Goal: Transaction & Acquisition: Book appointment/travel/reservation

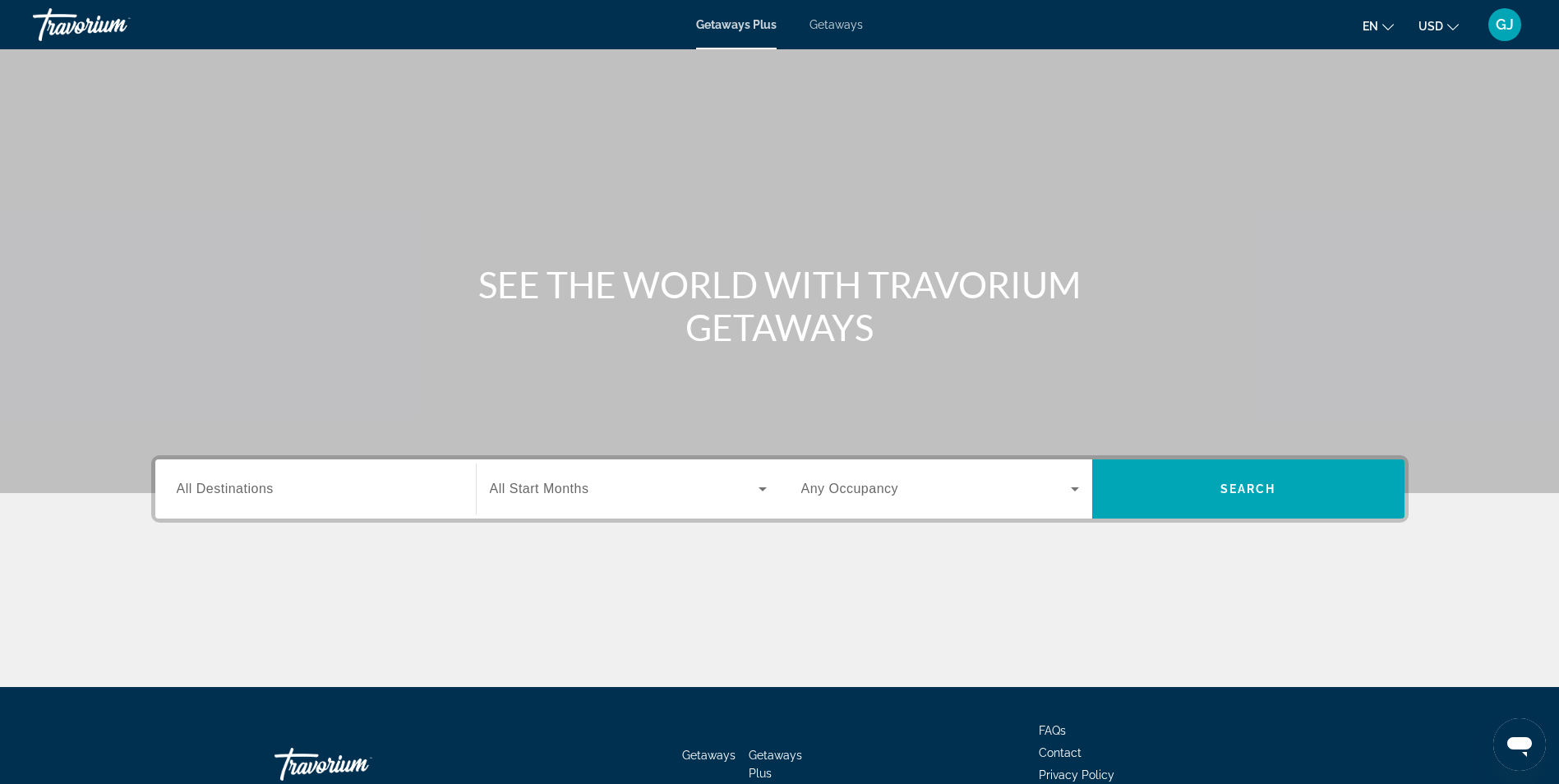
drag, startPoint x: 848, startPoint y: 29, endPoint x: 862, endPoint y: 39, distance: 17.2
click at [848, 29] on span "Getaways" at bounding box center [837, 25] width 53 height 13
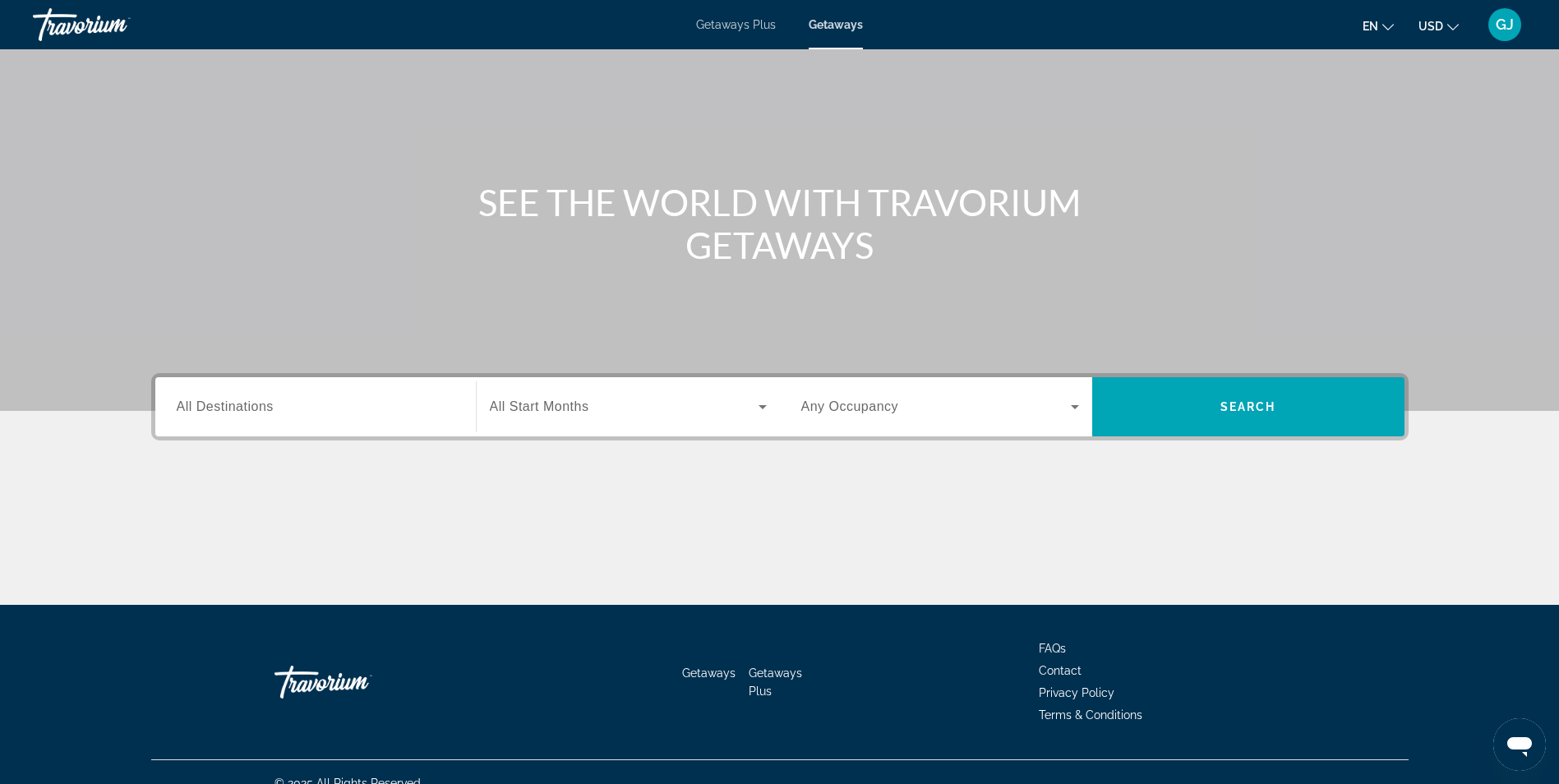
click at [742, 15] on div "Getaways Plus Getaways en English Español Français Italiano Português русский U…" at bounding box center [780, 24] width 1559 height 43
click at [731, 24] on span "Getaways Plus" at bounding box center [736, 25] width 80 height 13
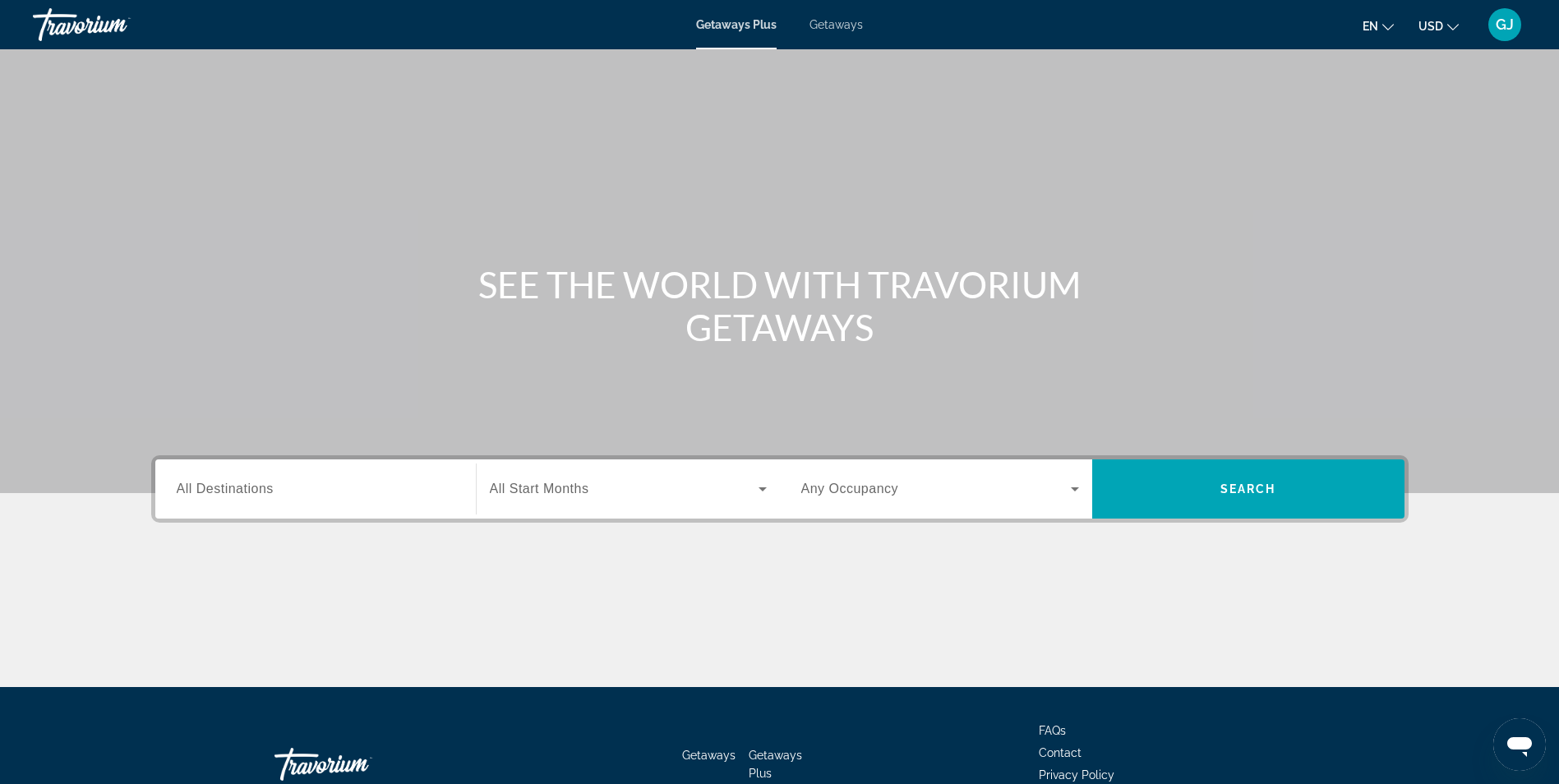
click at [371, 486] on input "Destination All Destinations" at bounding box center [316, 489] width 278 height 20
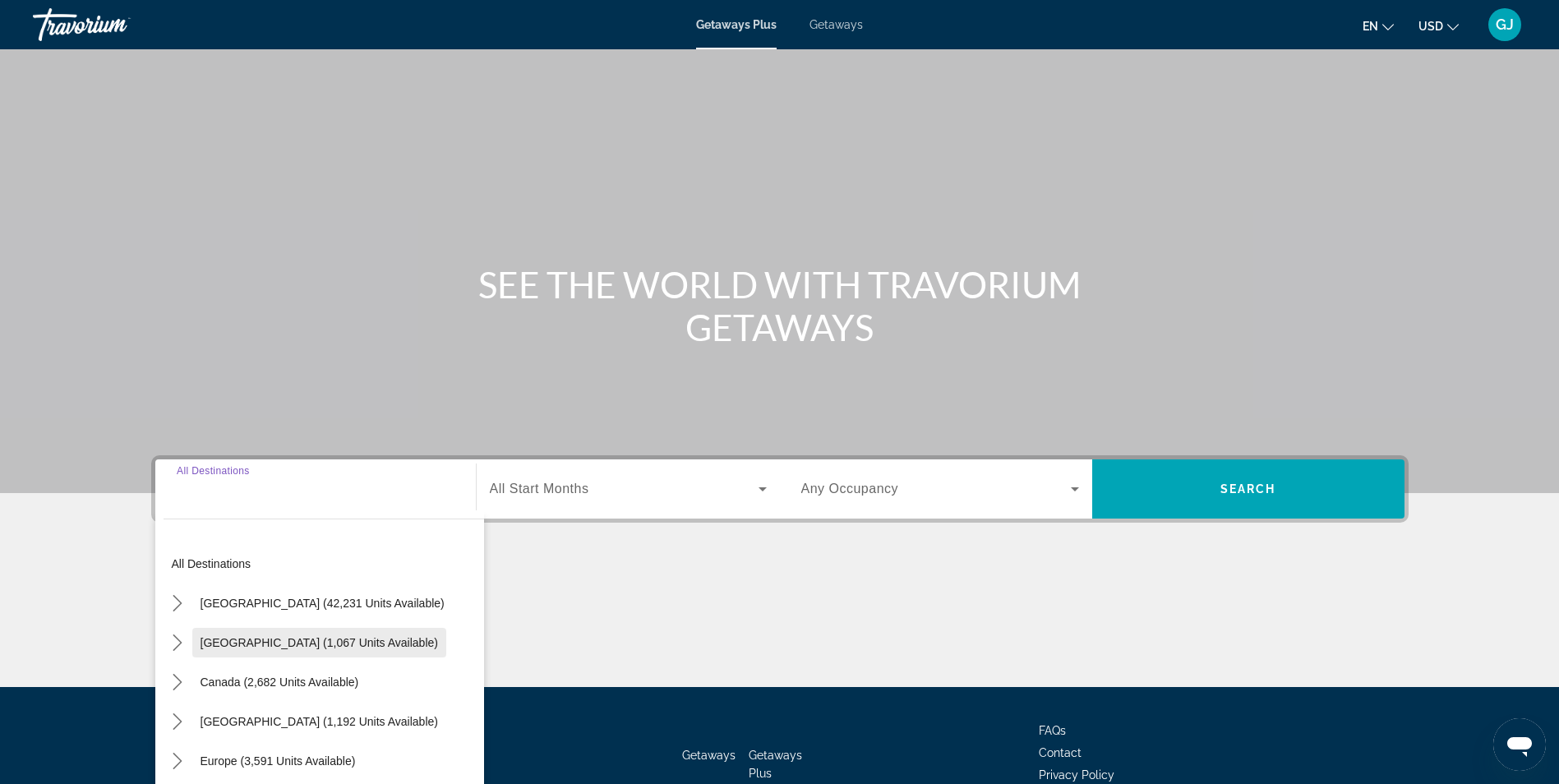
scroll to position [105, 0]
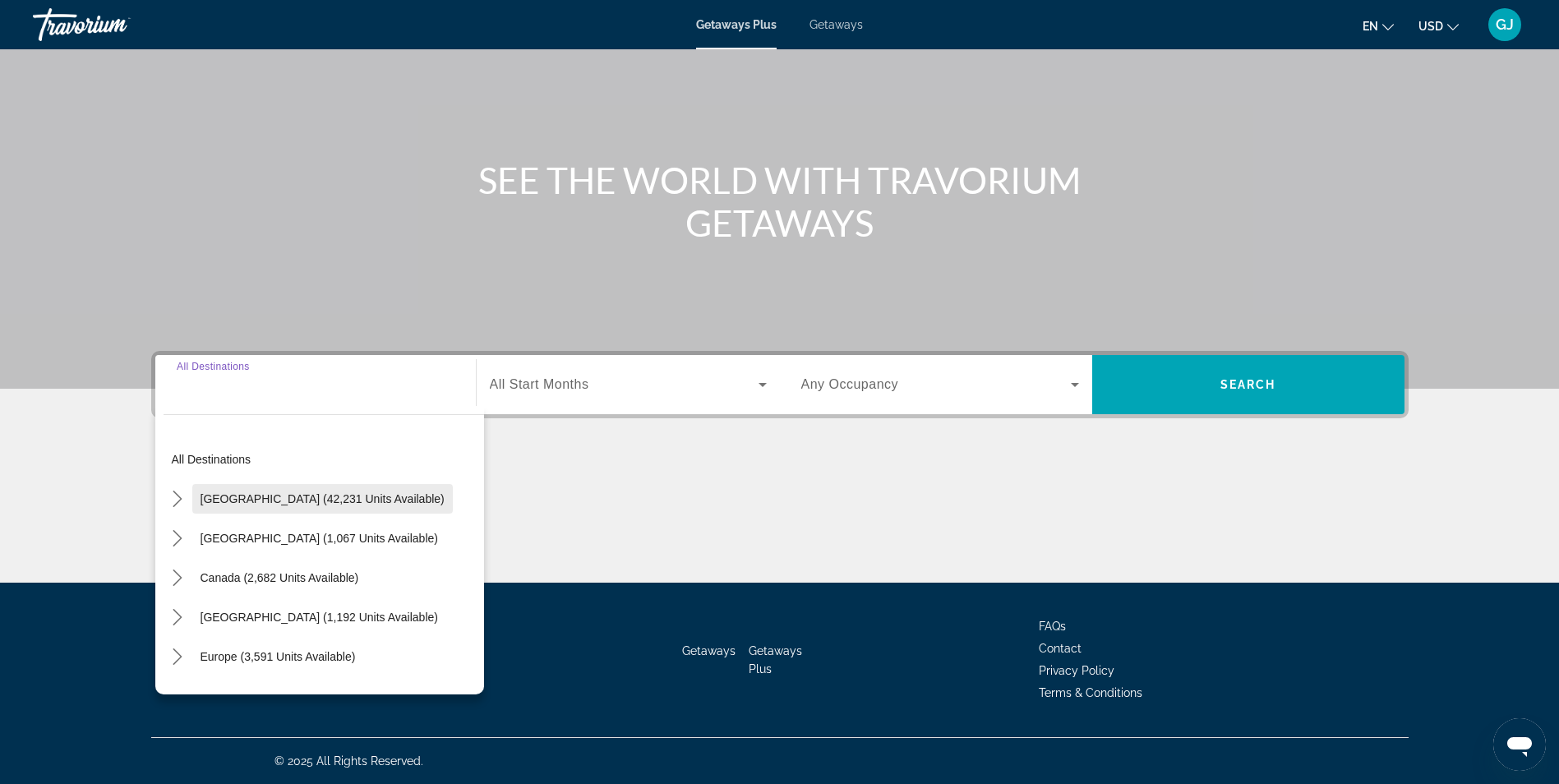
click at [260, 494] on span "[GEOGRAPHIC_DATA] (42,231 units available)" at bounding box center [322, 499] width 244 height 13
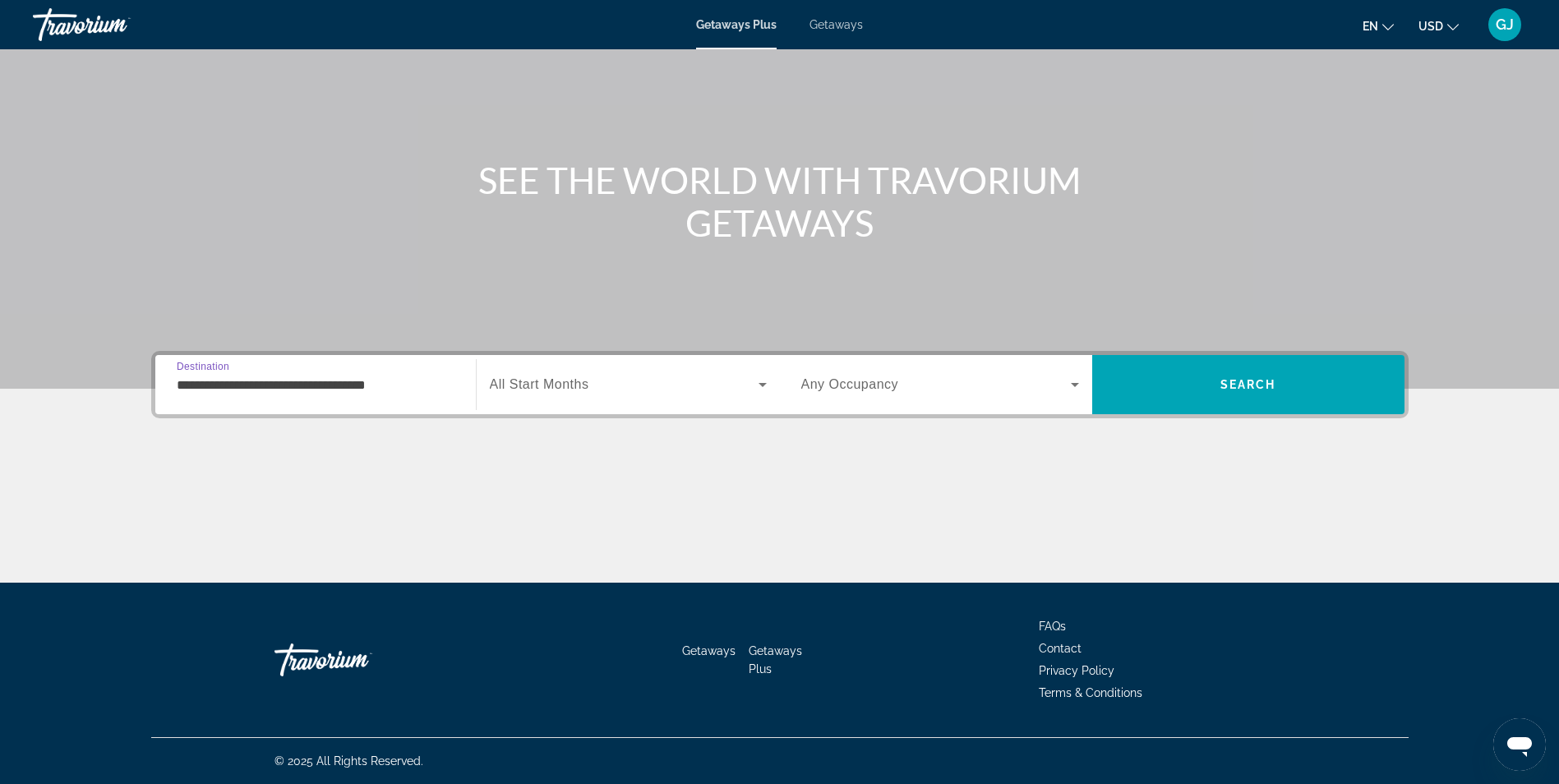
click at [291, 392] on input "**********" at bounding box center [316, 385] width 278 height 20
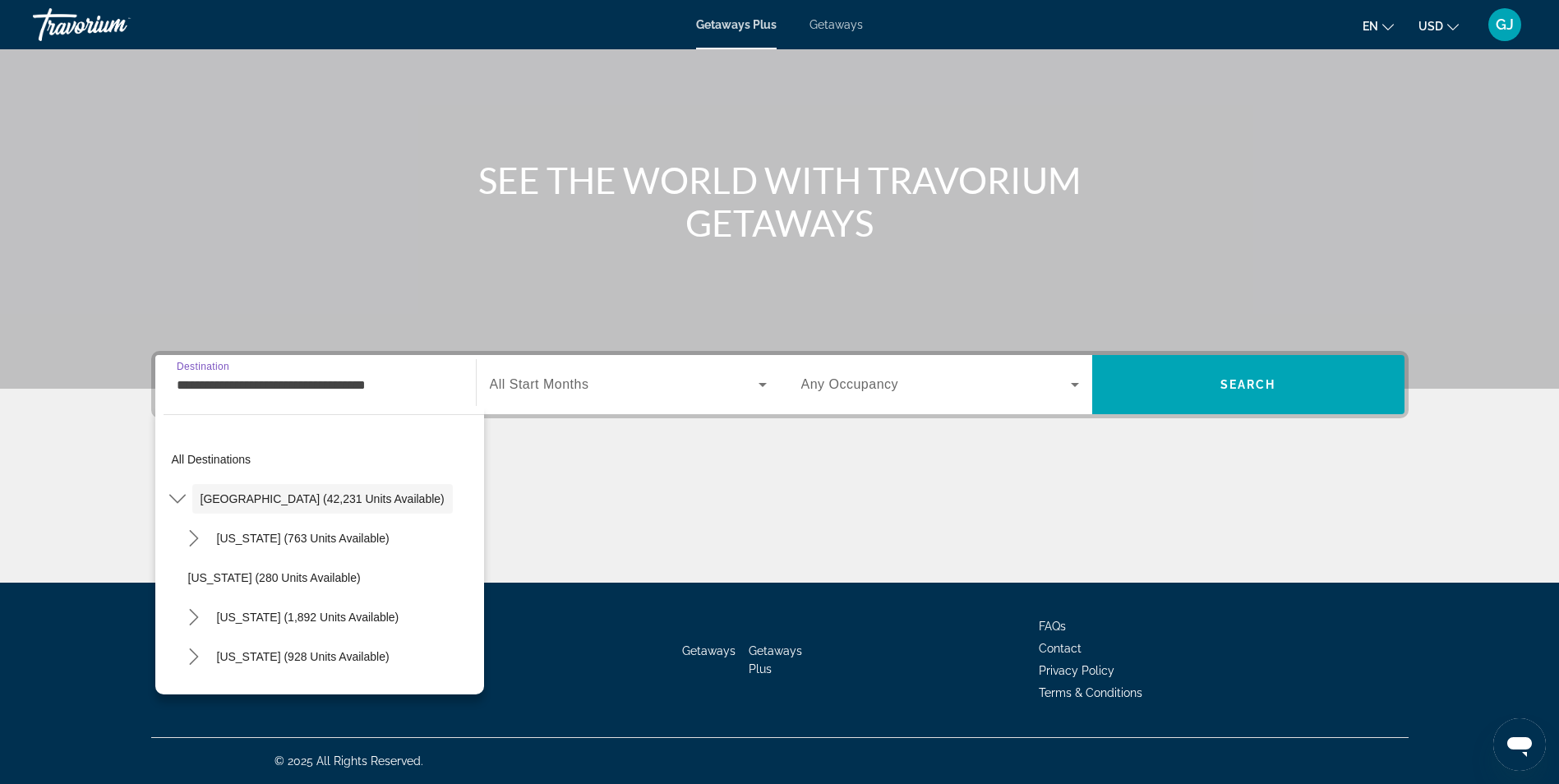
click at [280, 402] on div "**********" at bounding box center [316, 384] width 278 height 47
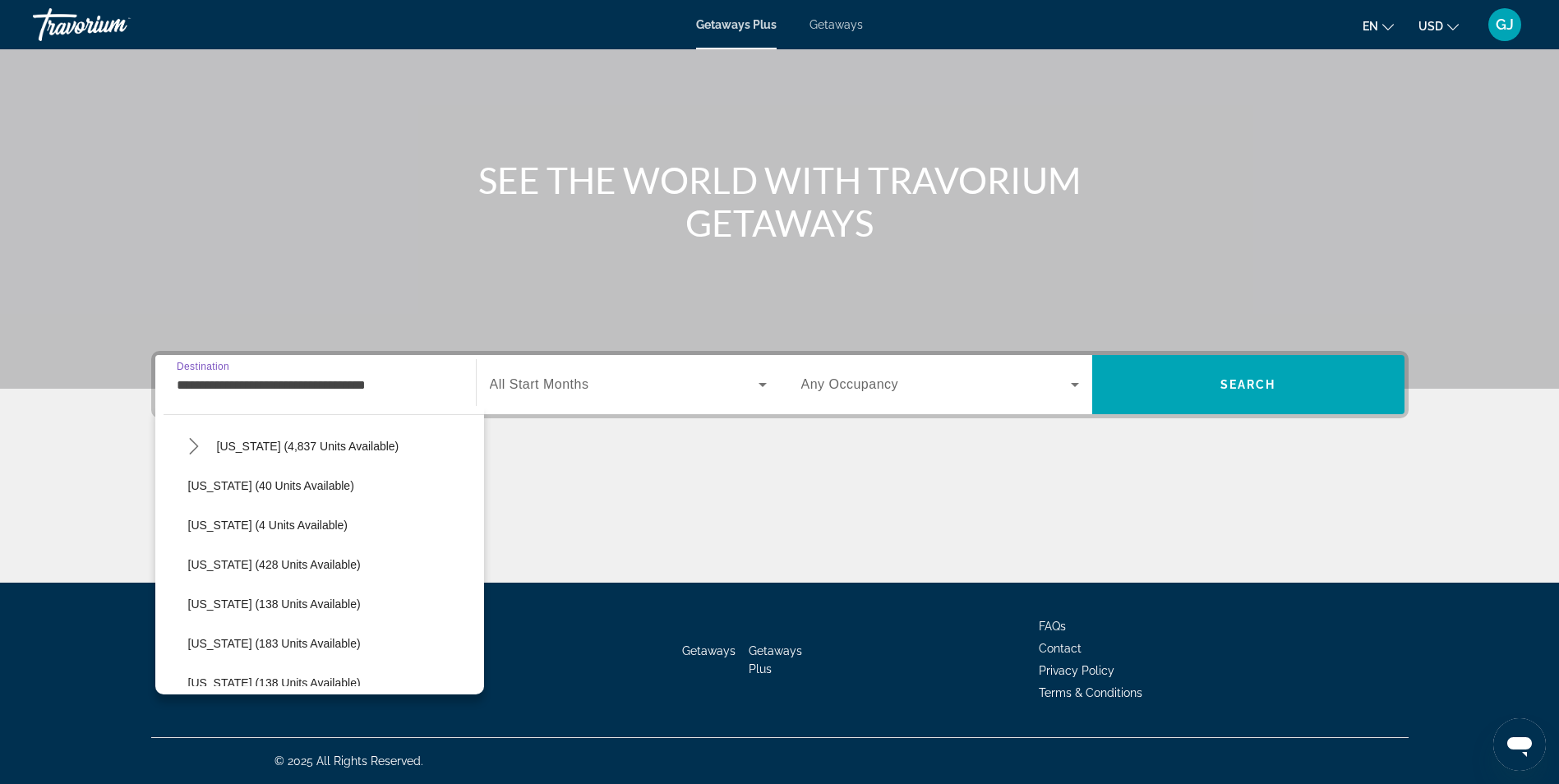
scroll to position [246, 0]
click at [313, 526] on span "[US_STATE] (4,837 units available)" at bounding box center [308, 528] width 183 height 13
type input "**********"
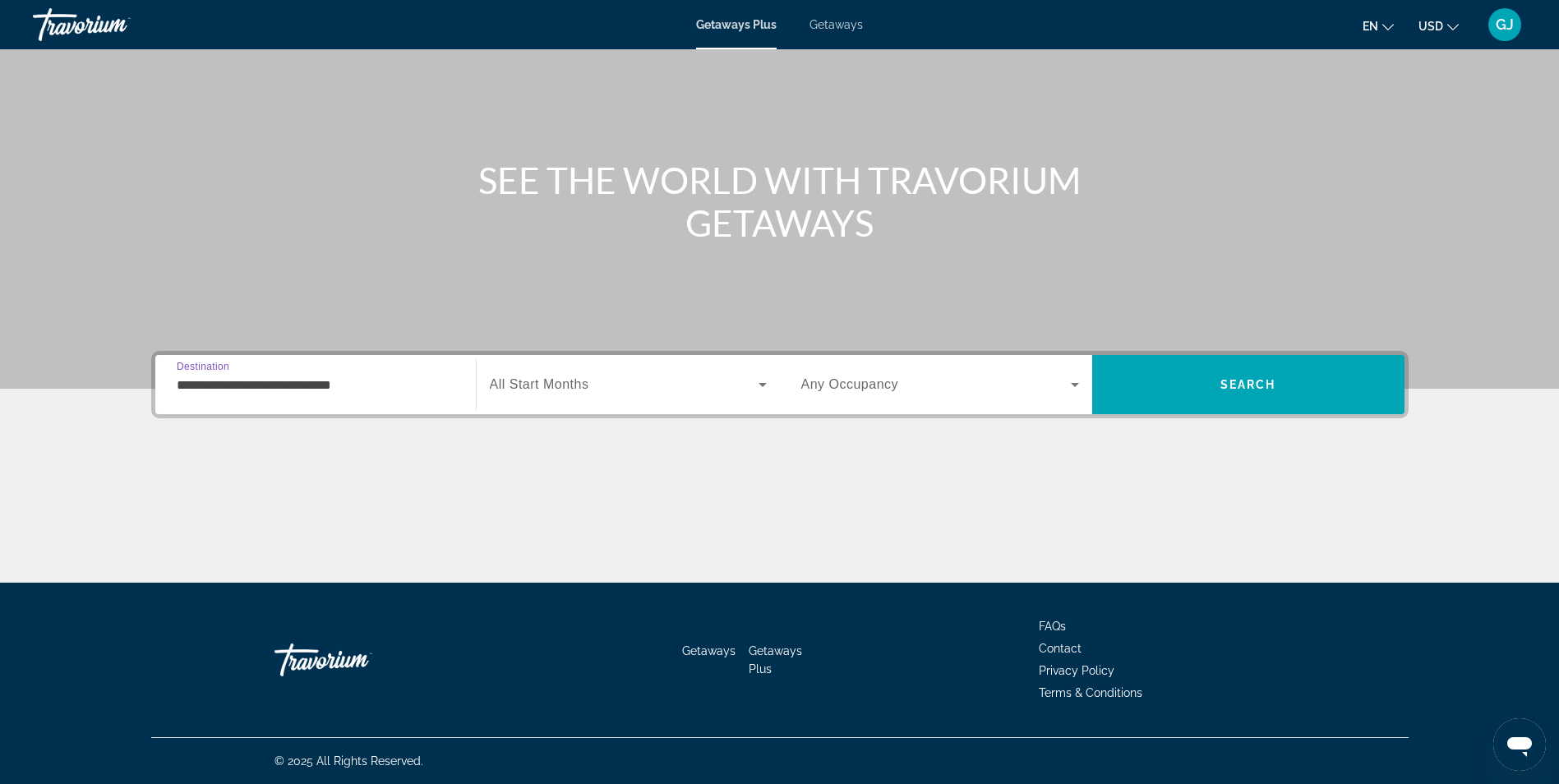
click at [887, 385] on span "Any Occupancy" at bounding box center [850, 384] width 98 height 14
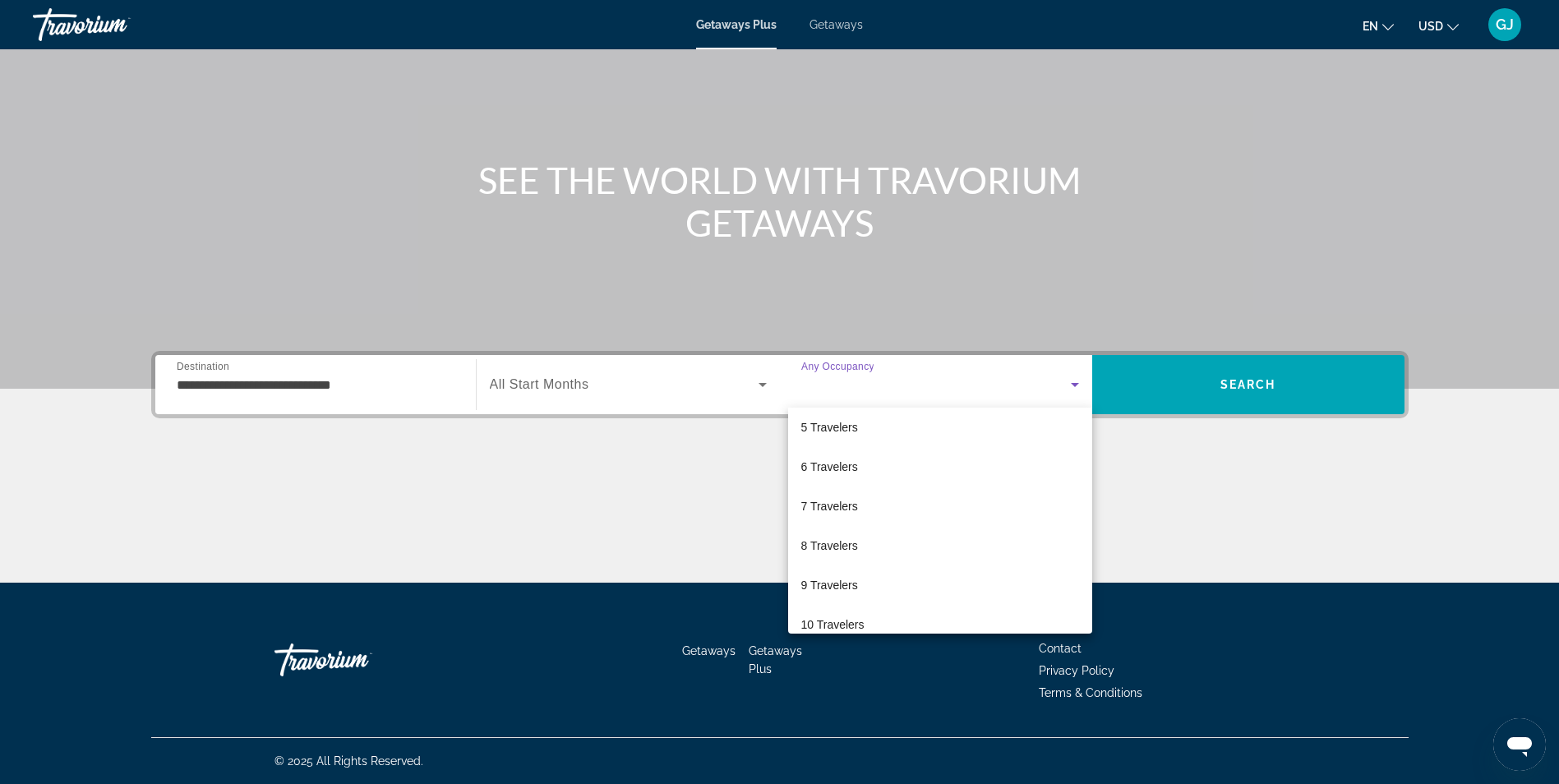
scroll to position [182, 0]
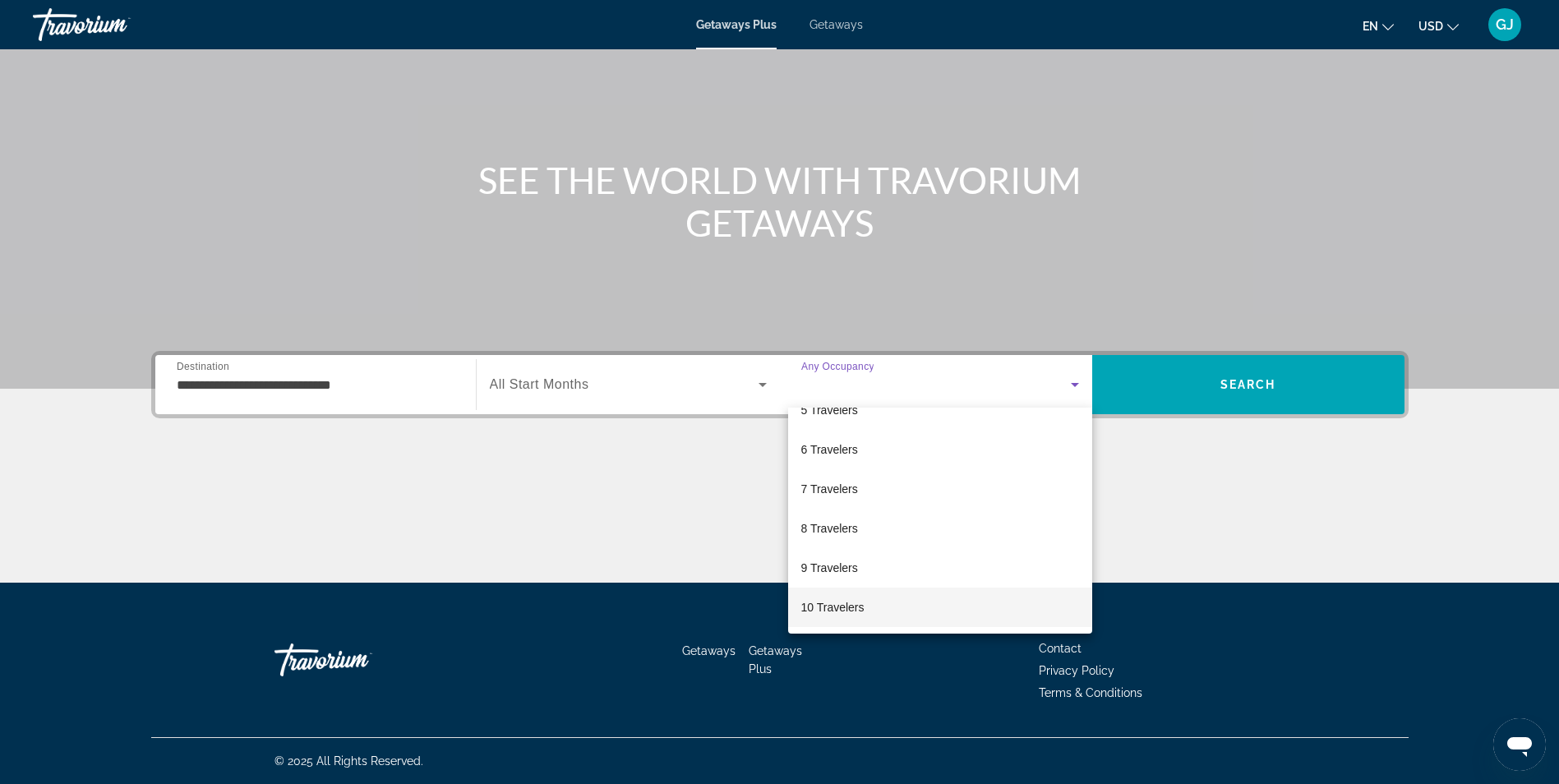
click at [864, 601] on mat-option "10 Travelers" at bounding box center [940, 606] width 304 height 39
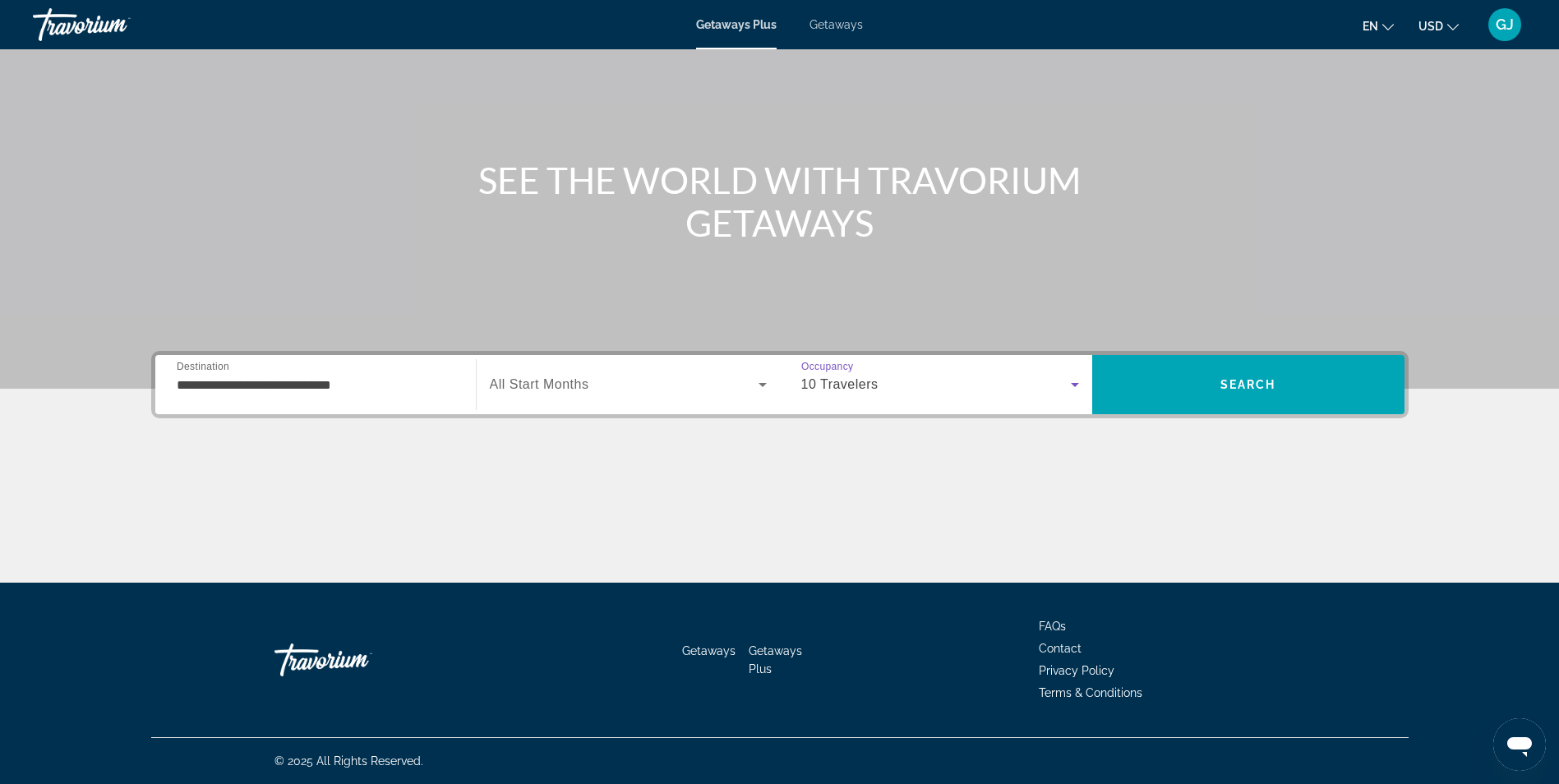
click at [621, 387] on span "Search widget" at bounding box center [624, 384] width 269 height 20
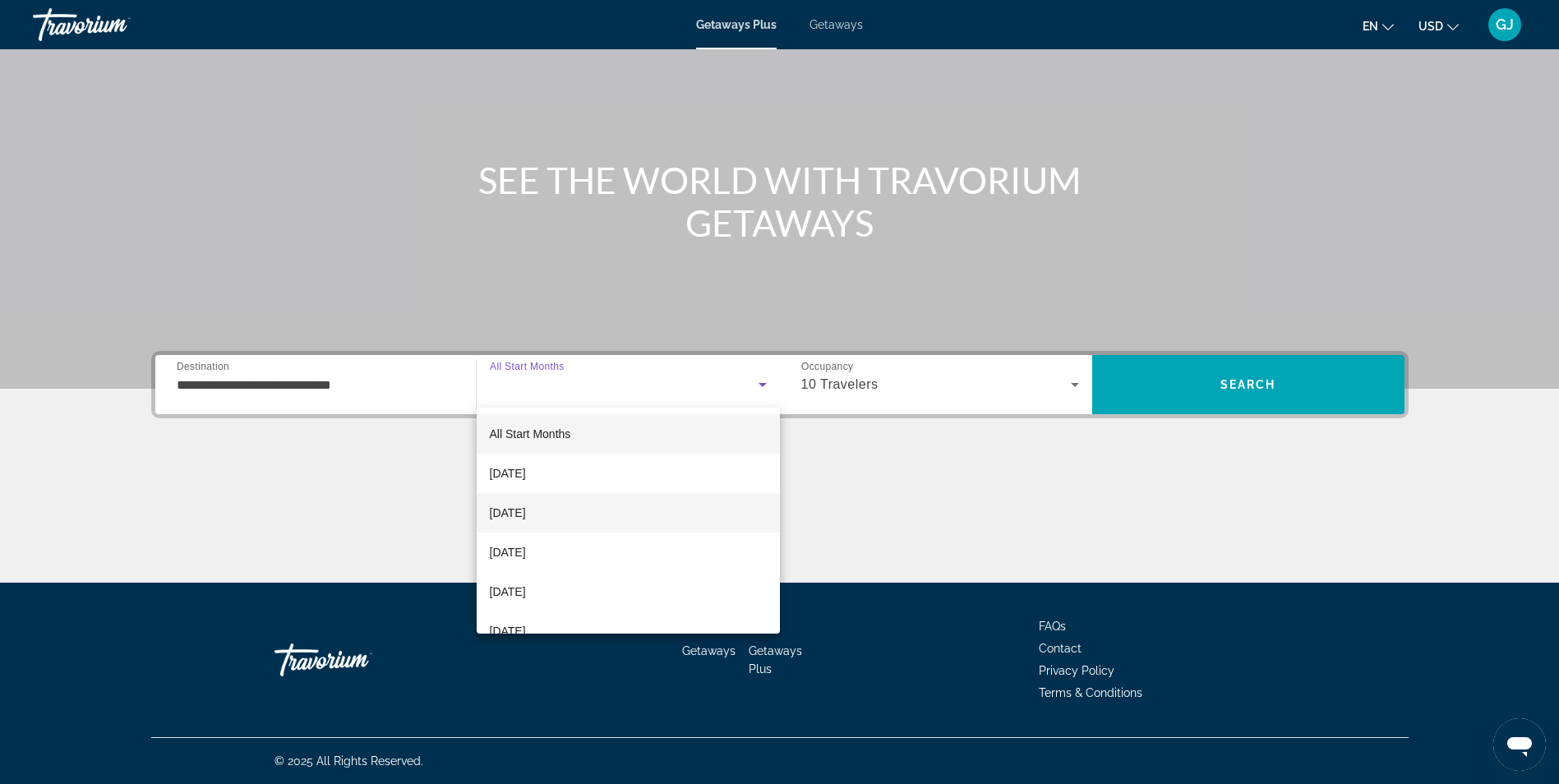
click at [526, 519] on span "[DATE]" at bounding box center [508, 512] width 36 height 20
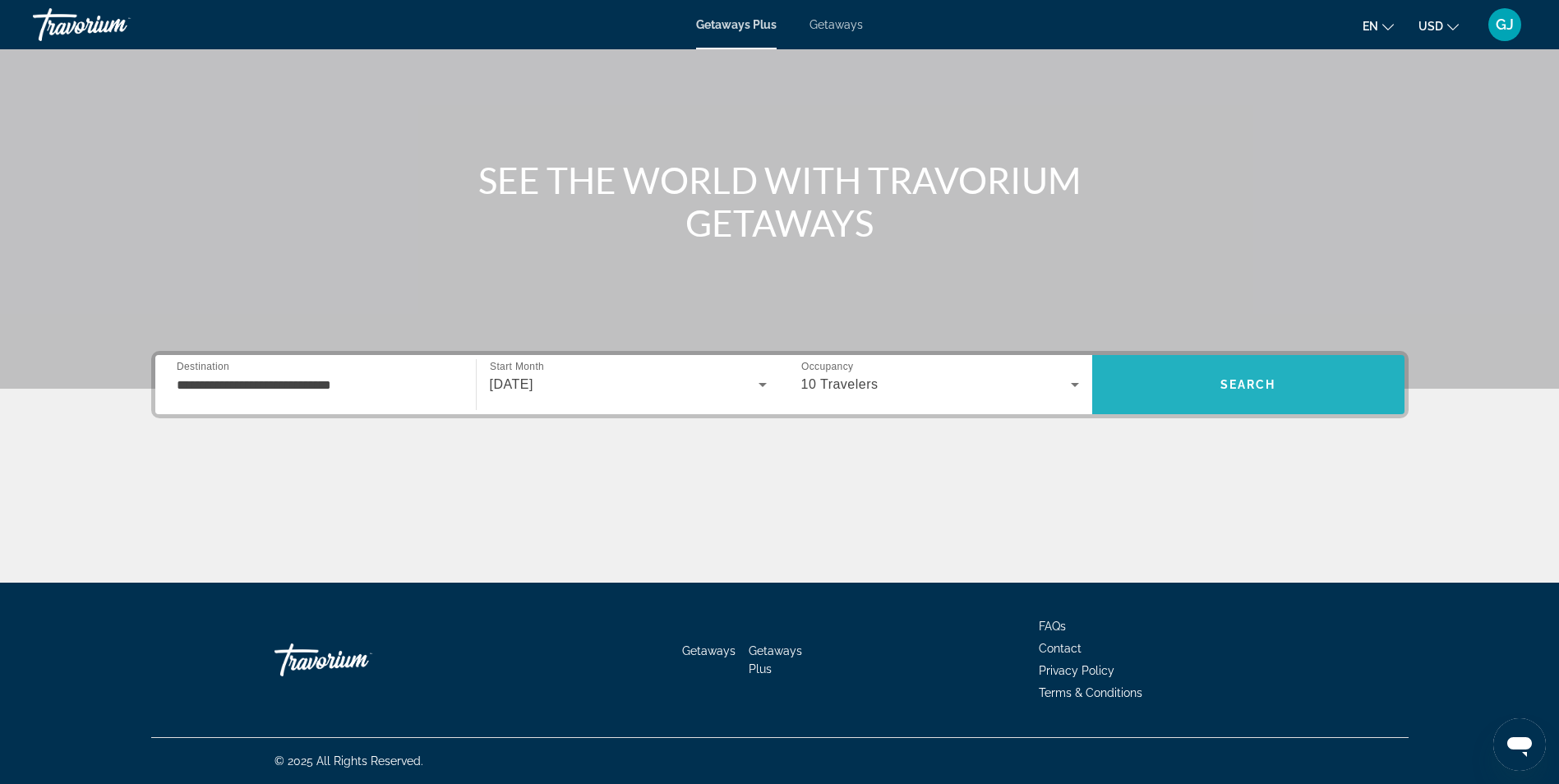
click at [1182, 389] on span "Search" at bounding box center [1248, 384] width 313 height 39
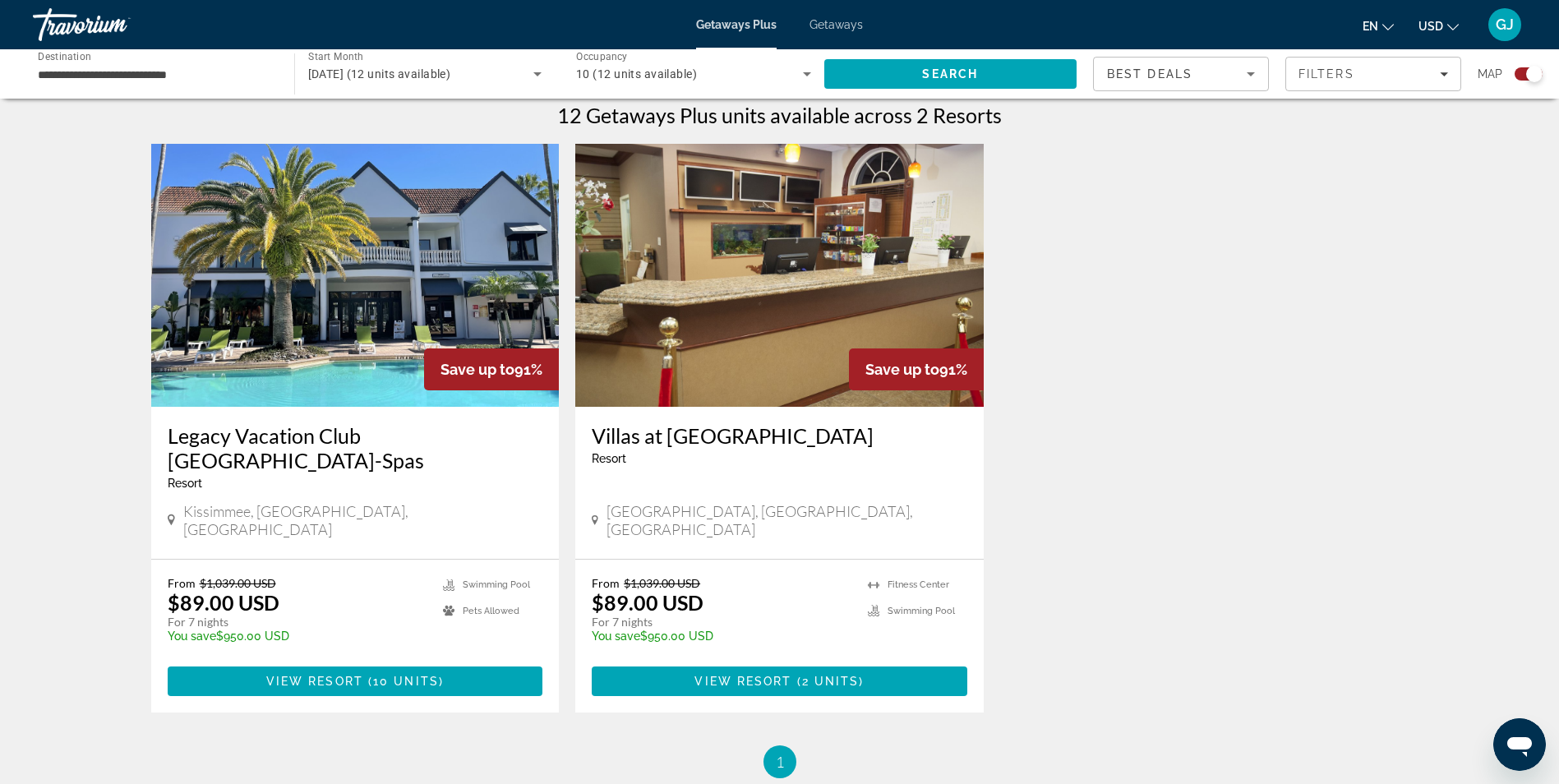
scroll to position [493, 0]
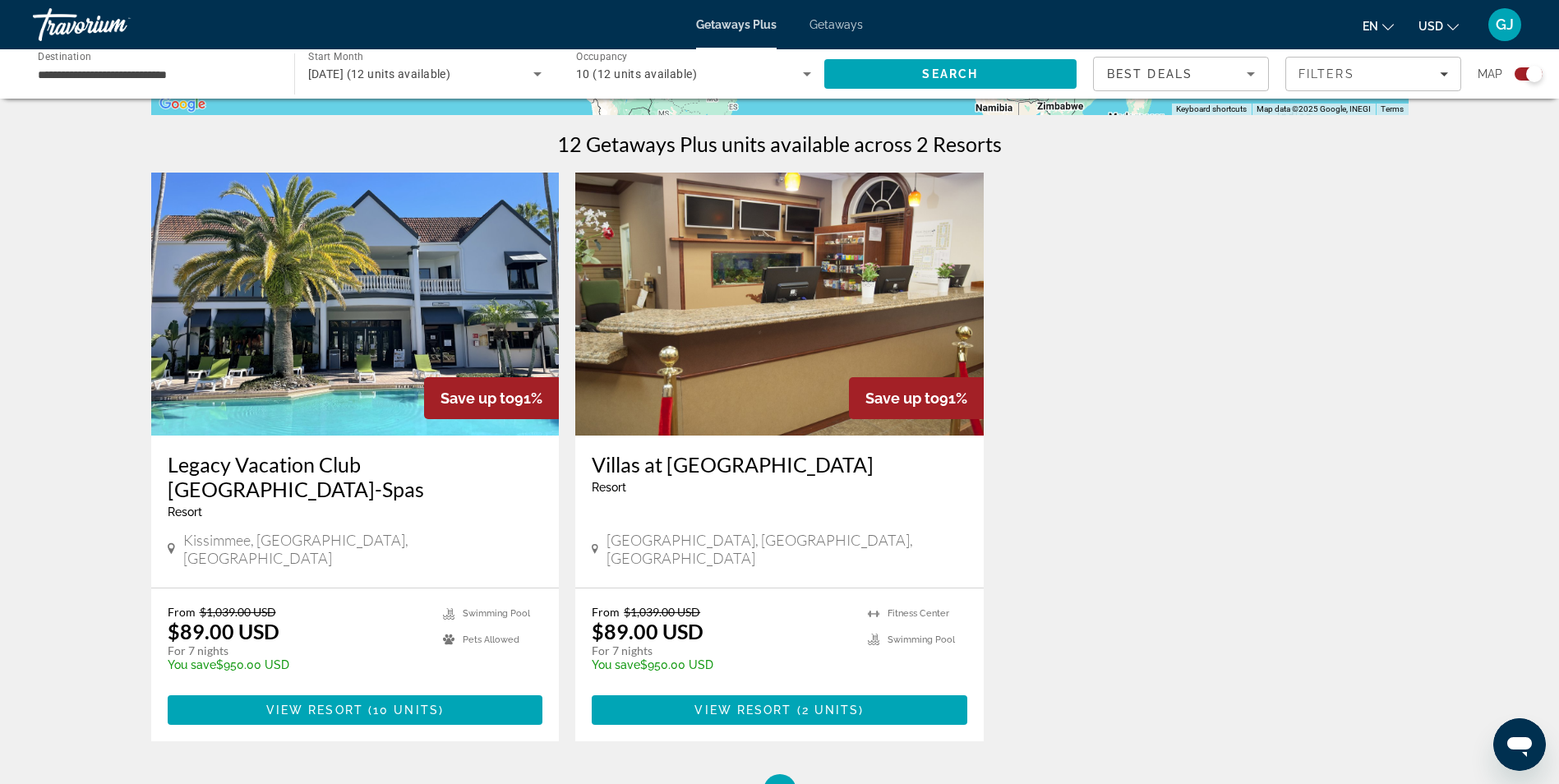
click at [372, 305] on img "Main content" at bounding box center [356, 304] width 409 height 263
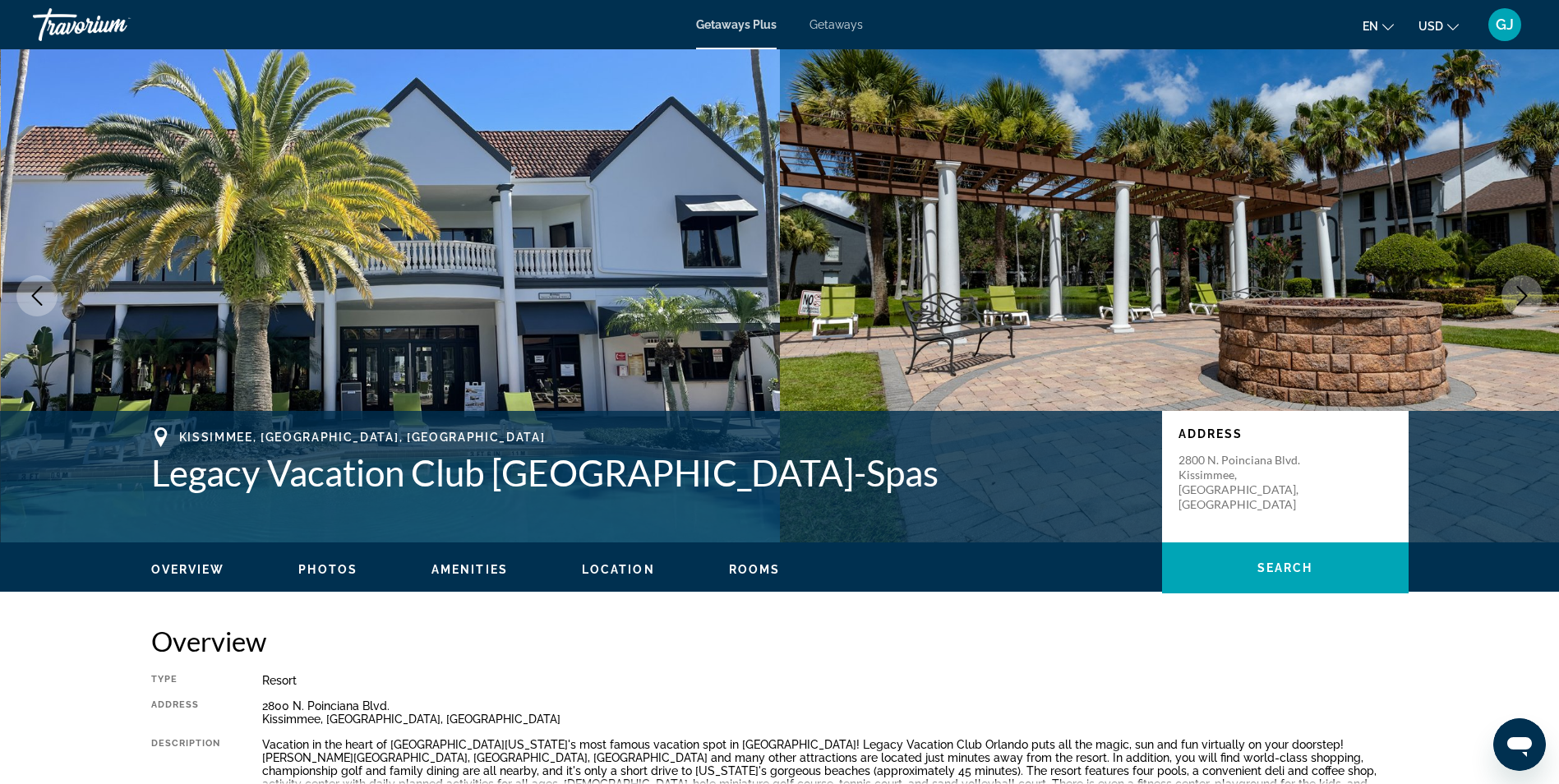
click at [403, 227] on img "Main content" at bounding box center [391, 296] width 780 height 493
click at [600, 269] on img "Main content" at bounding box center [391, 296] width 780 height 493
click at [1278, 291] on img "Main content" at bounding box center [1169, 296] width 780 height 493
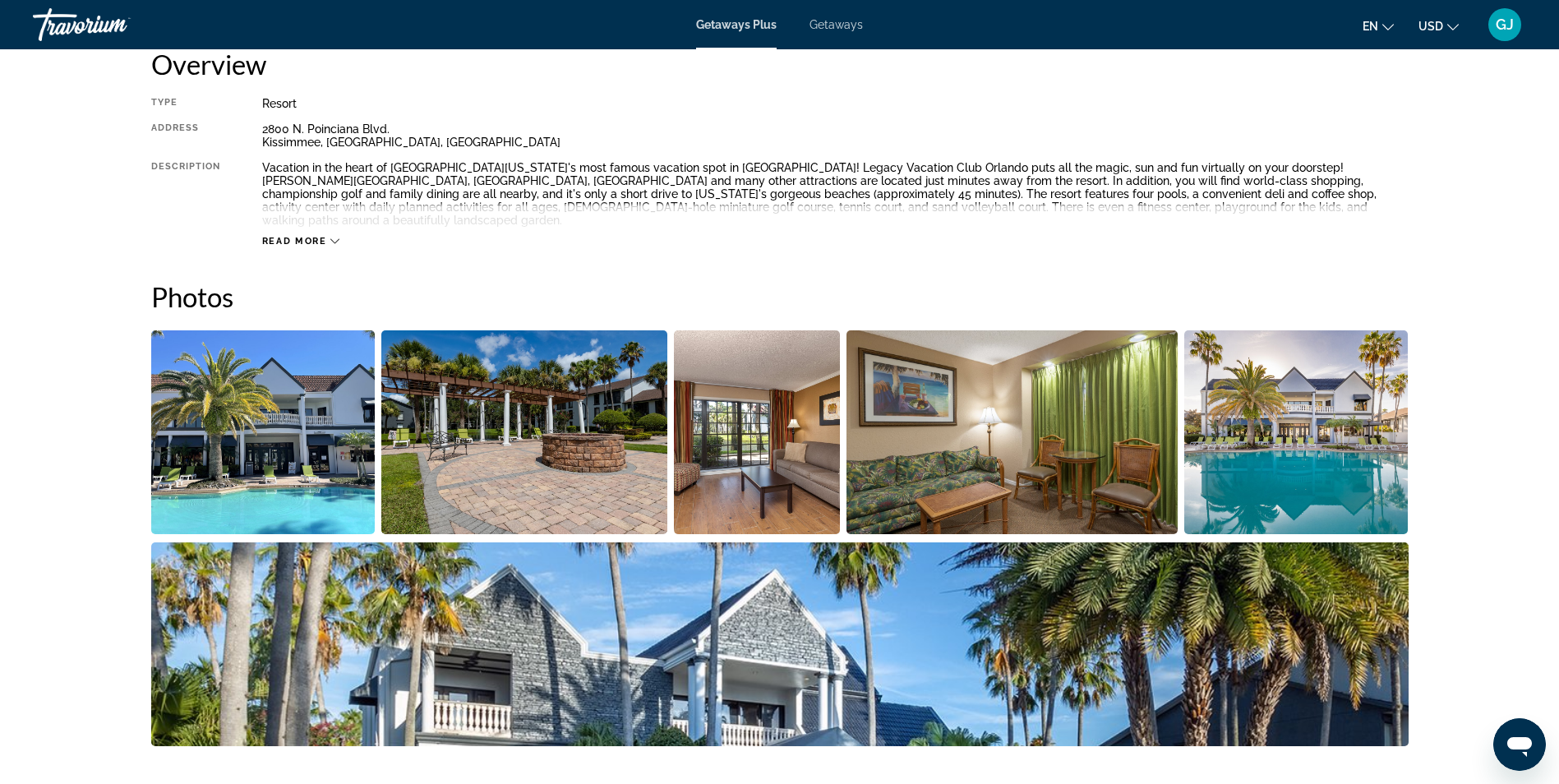
scroll to position [658, 0]
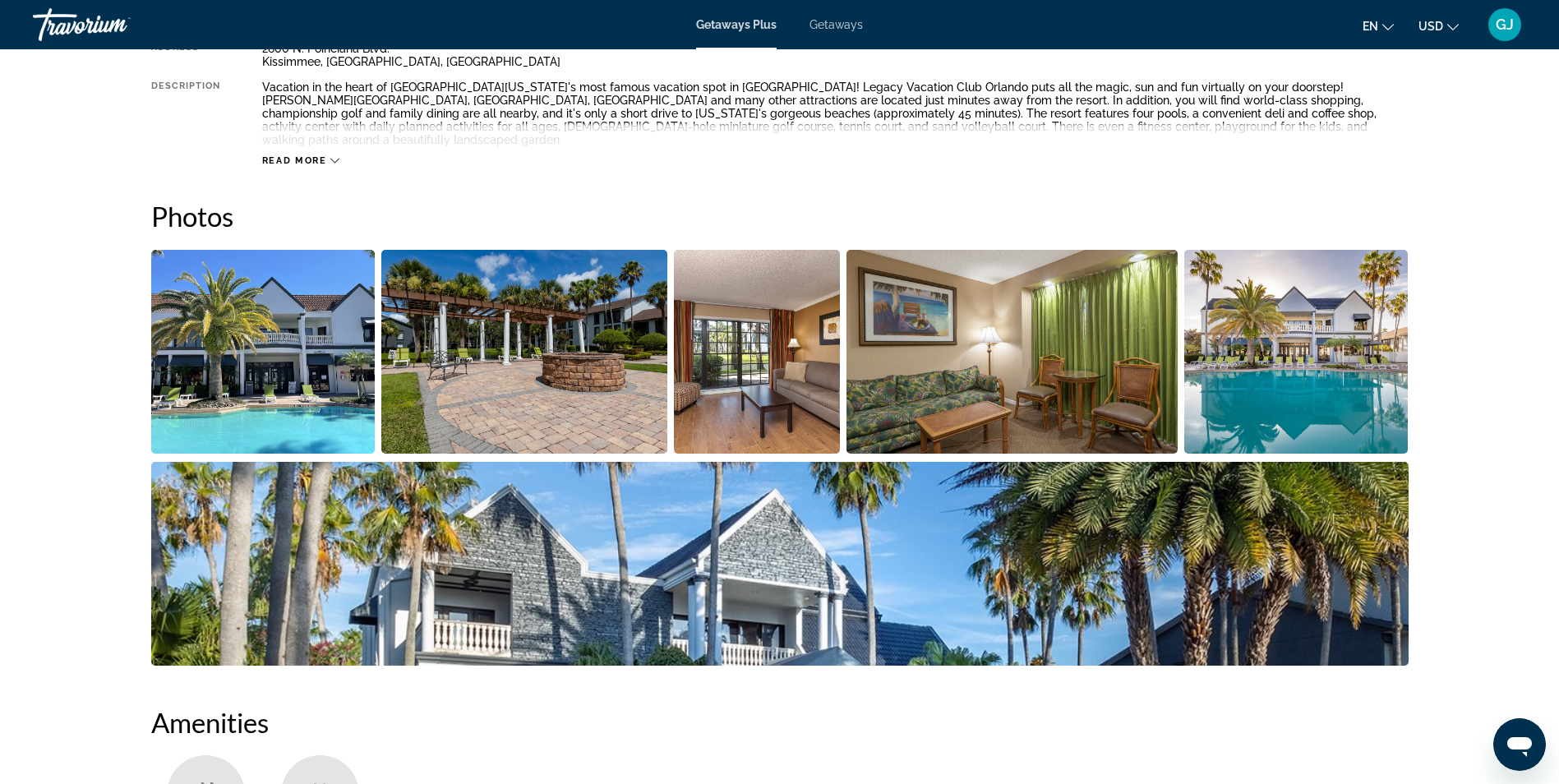
click at [1282, 367] on img "Open full-screen image slider" at bounding box center [1297, 352] width 224 height 203
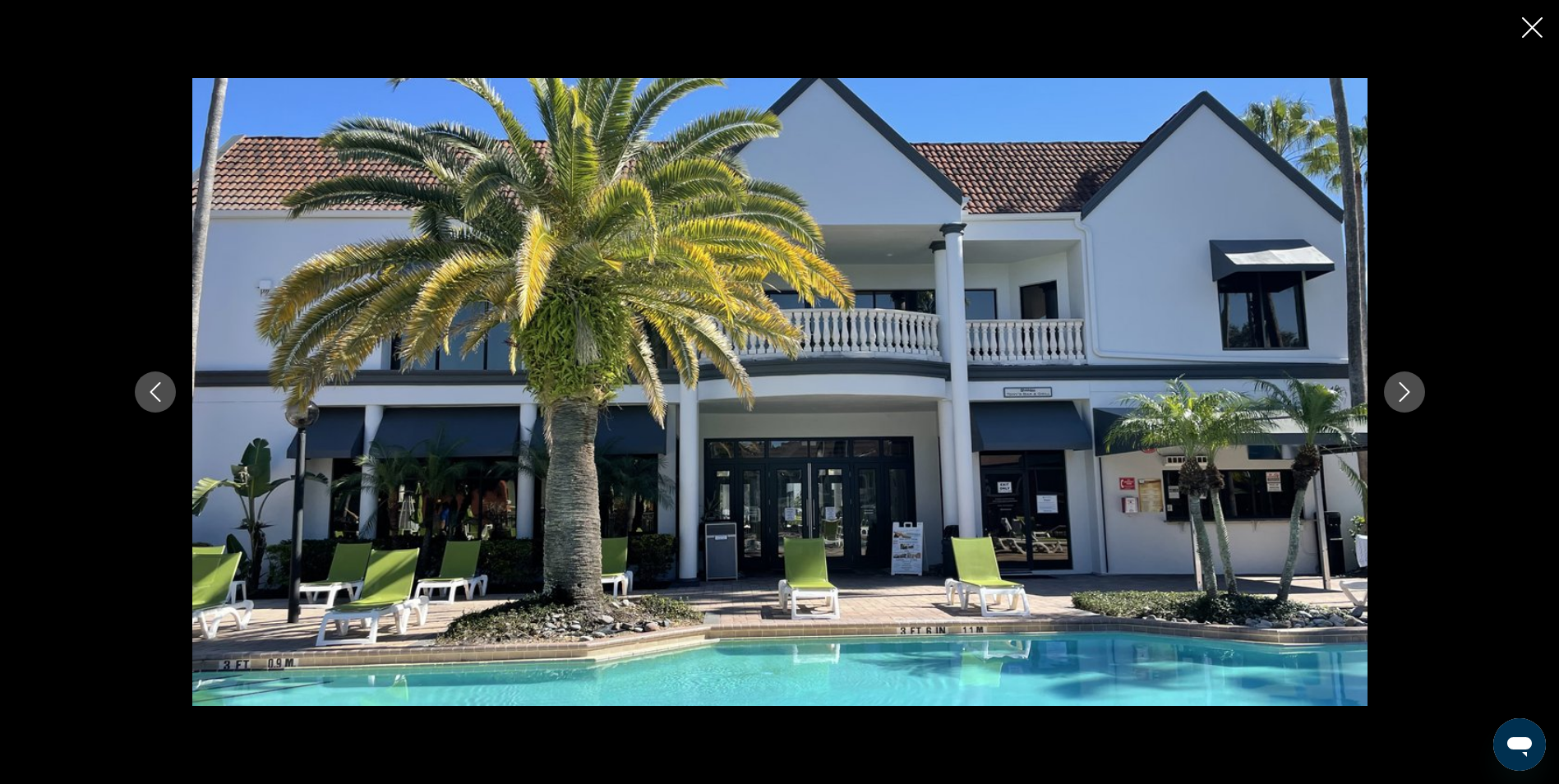
click at [1404, 392] on icon "Next image" at bounding box center [1404, 392] width 20 height 20
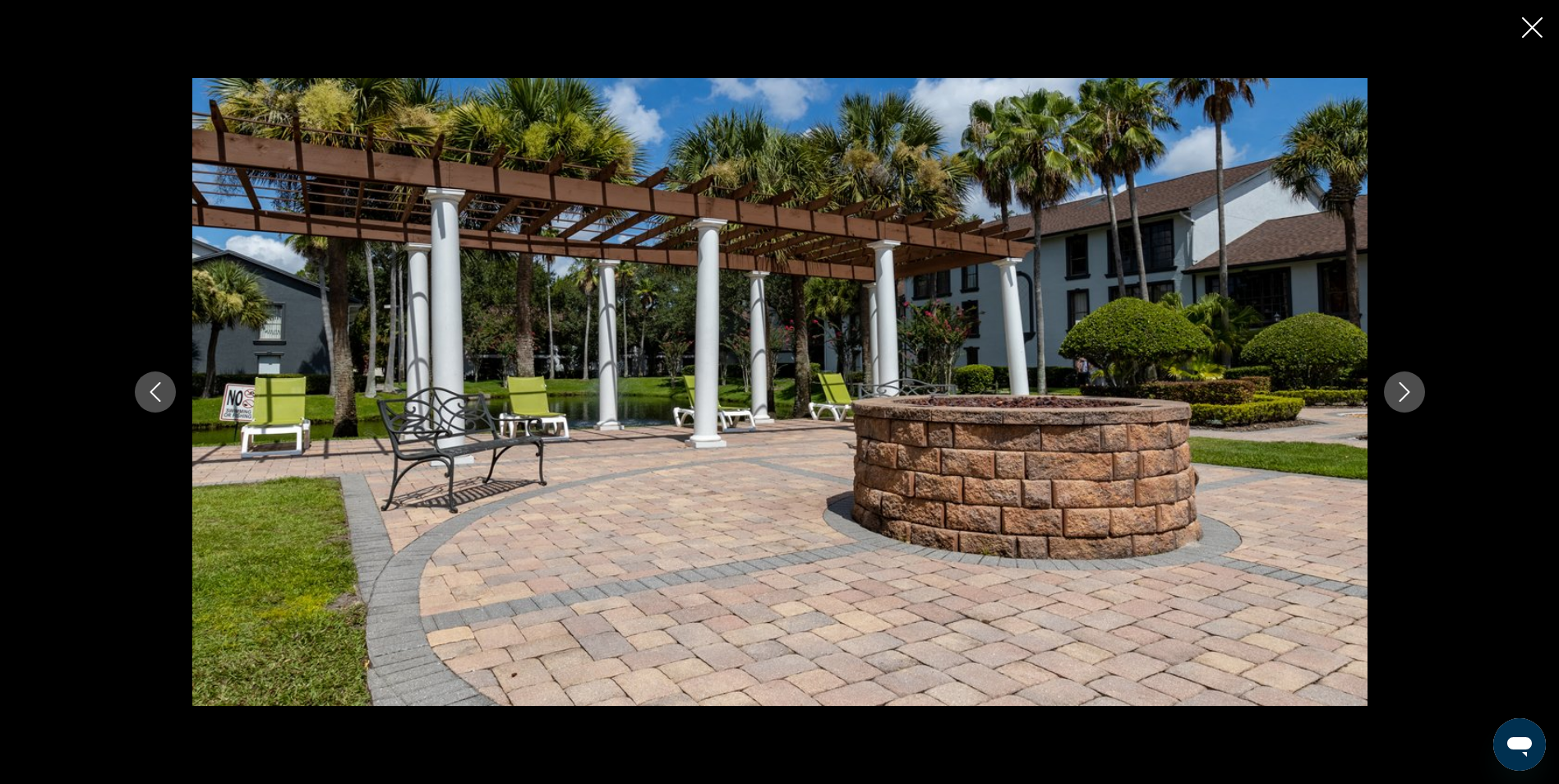
click at [1404, 392] on icon "Next image" at bounding box center [1404, 392] width 20 height 20
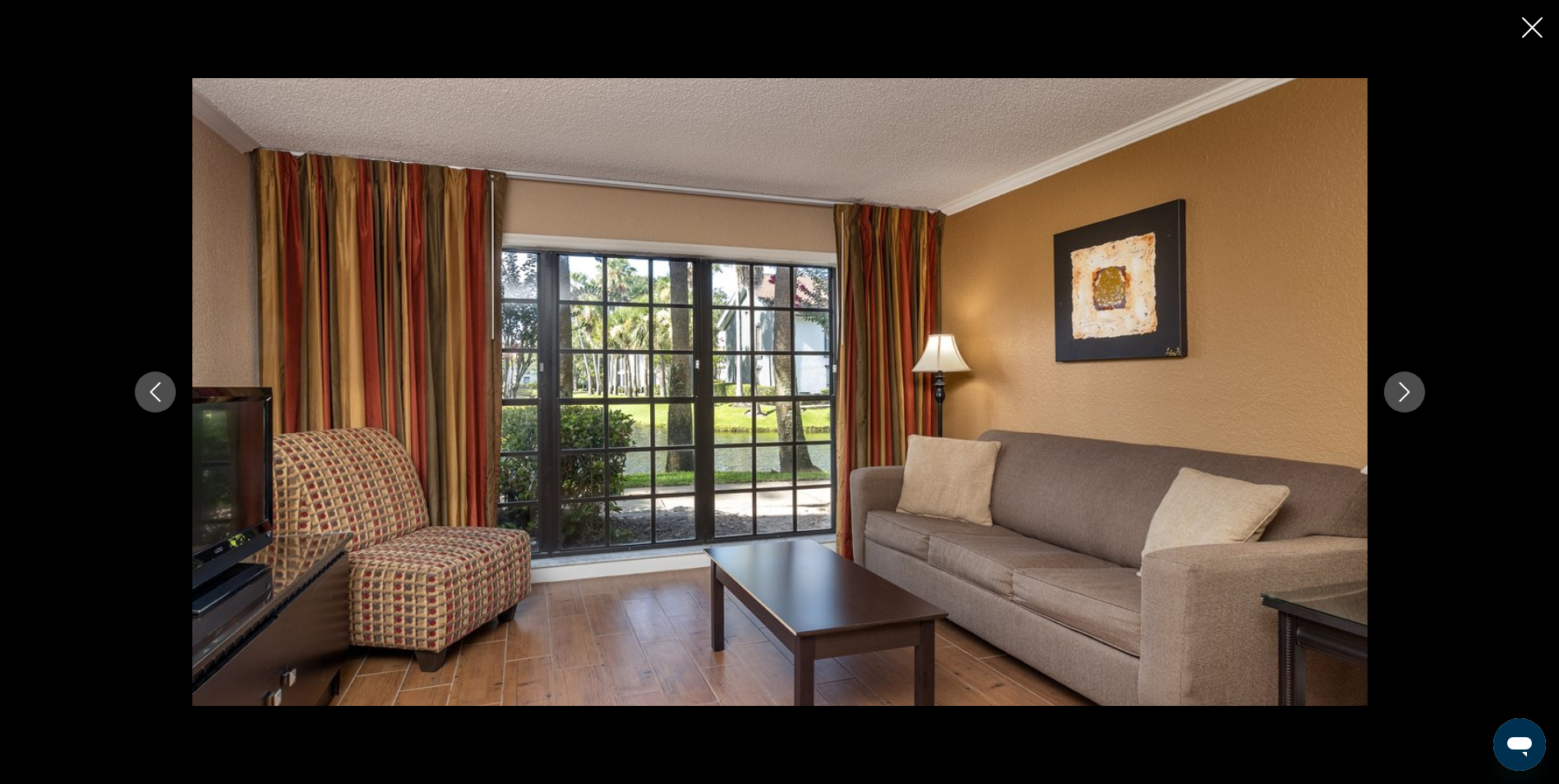
click at [1404, 392] on icon "Next image" at bounding box center [1404, 392] width 20 height 20
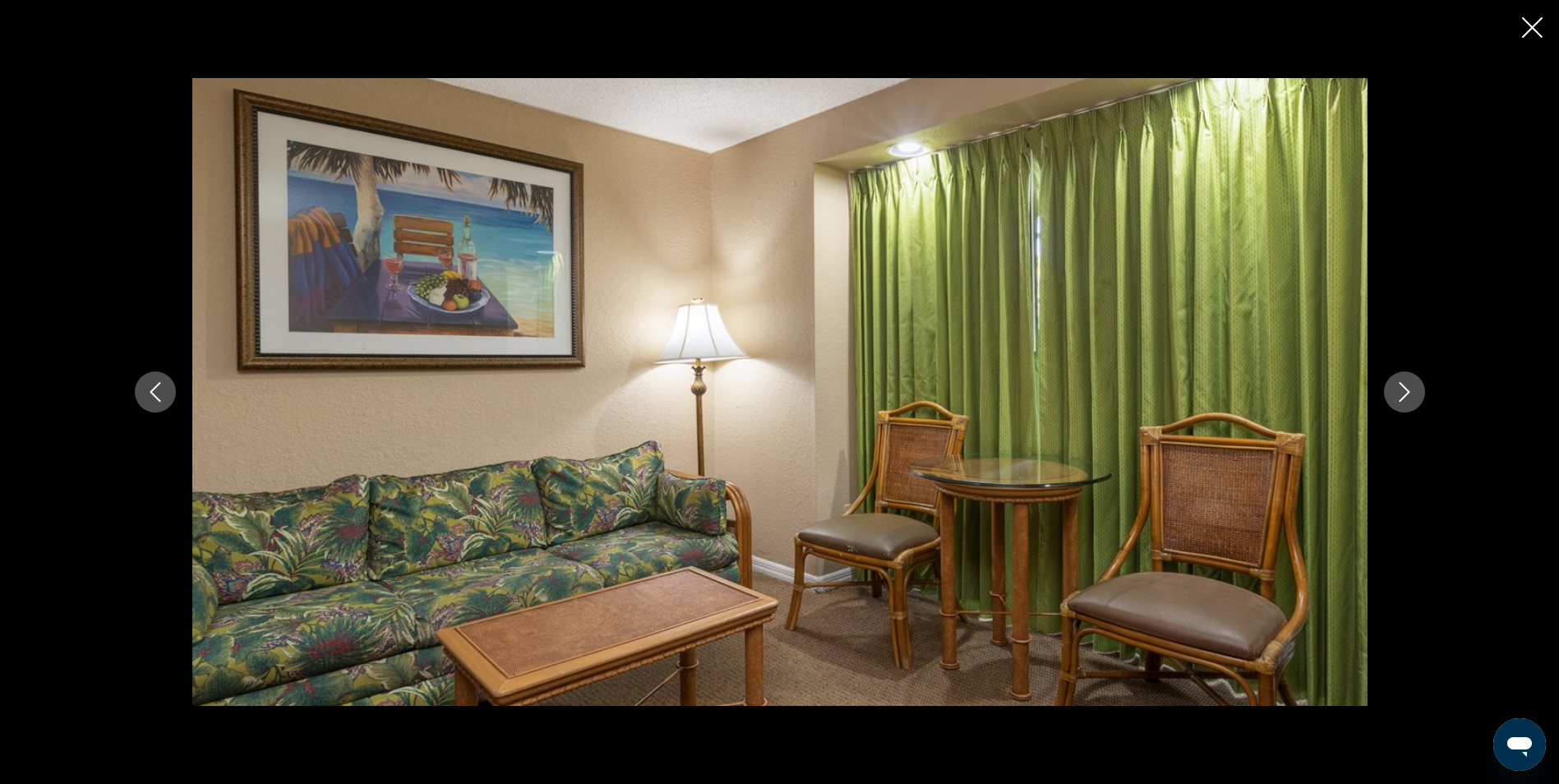
click at [1404, 392] on icon "Next image" at bounding box center [1404, 392] width 20 height 20
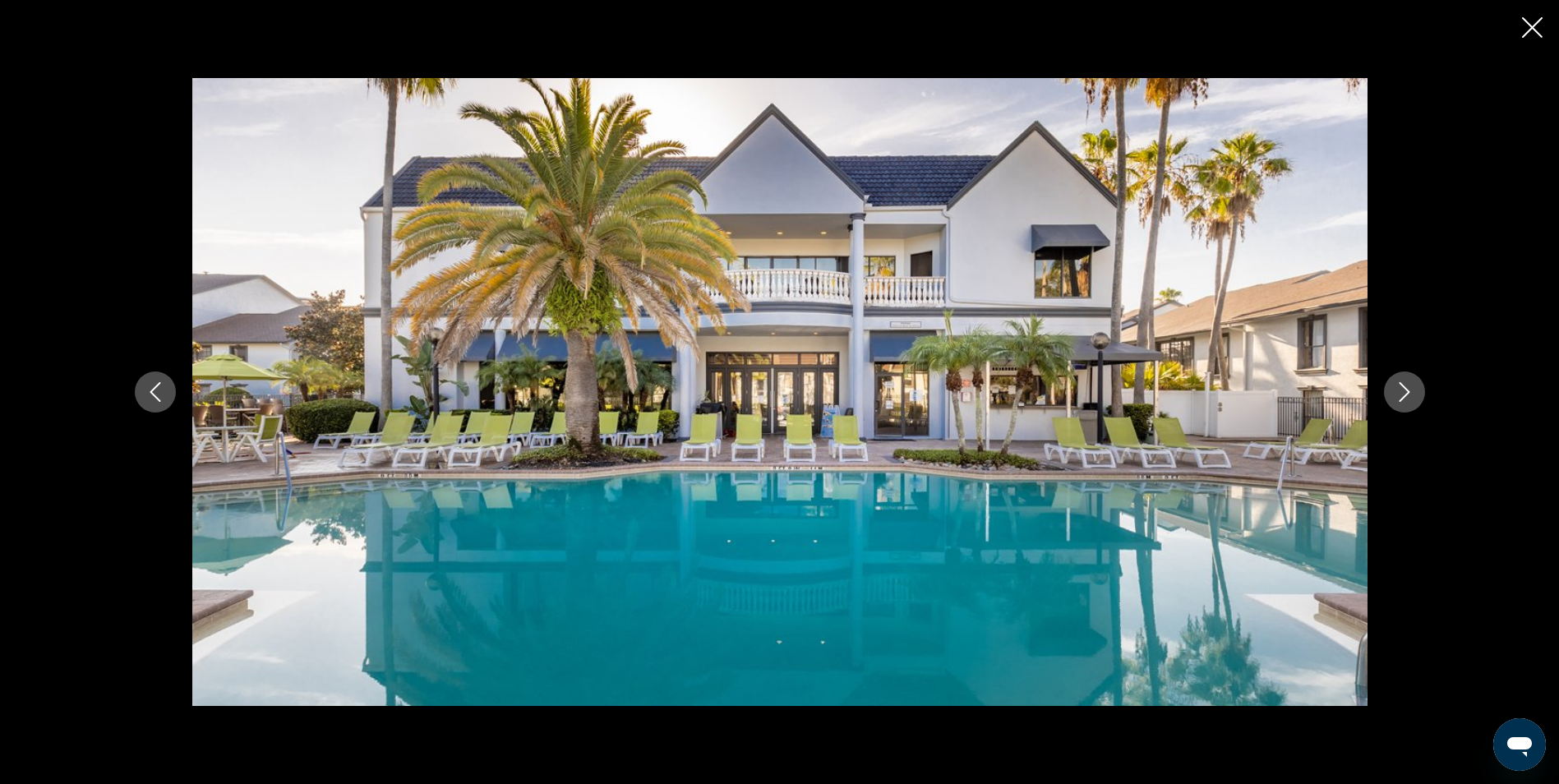
click at [1404, 392] on icon "Next image" at bounding box center [1404, 392] width 20 height 20
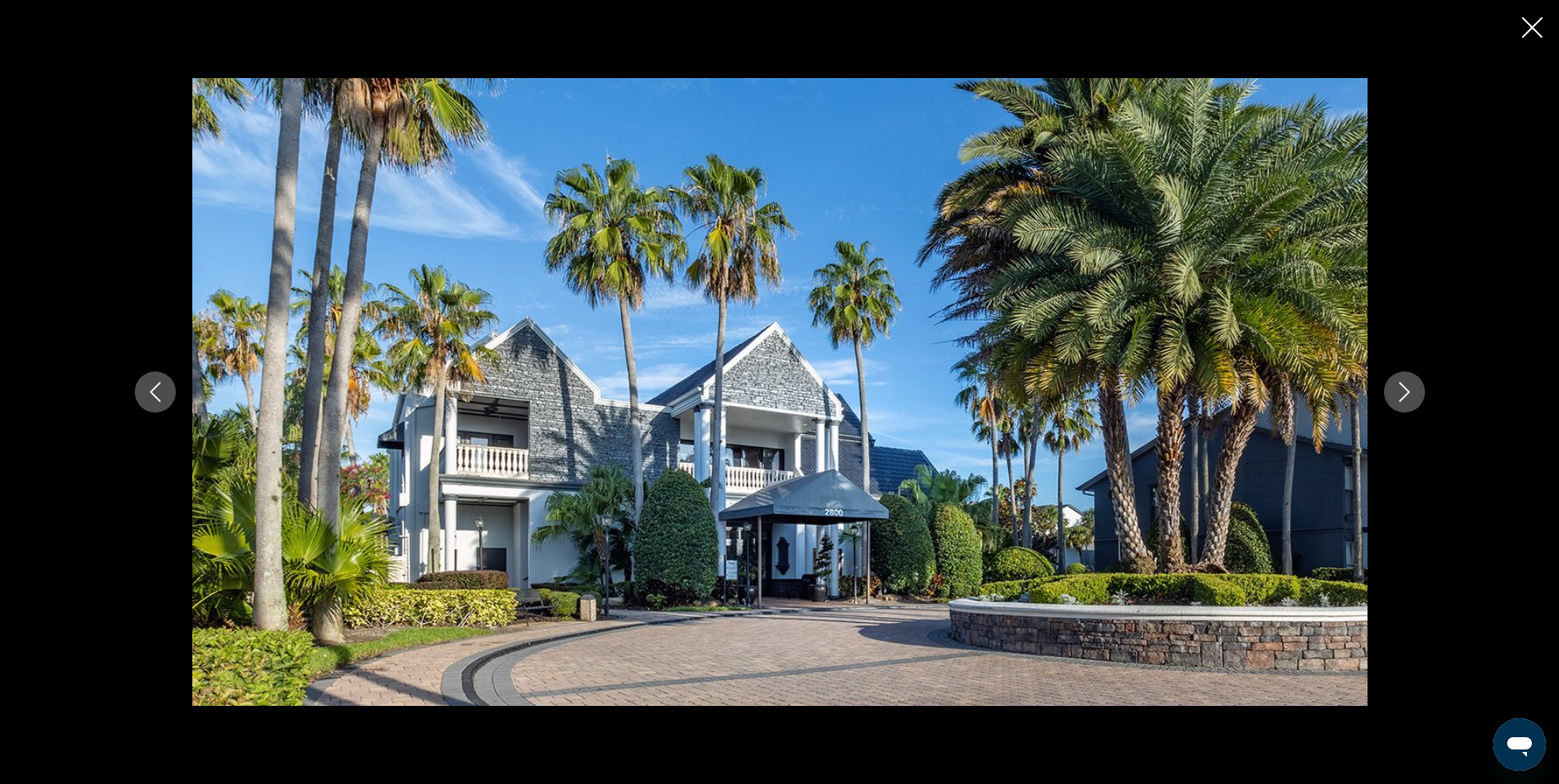
drag, startPoint x: 1523, startPoint y: 38, endPoint x: 1501, endPoint y: 46, distance: 23.4
click at [1523, 38] on button "Close slideshow" at bounding box center [1532, 29] width 21 height 26
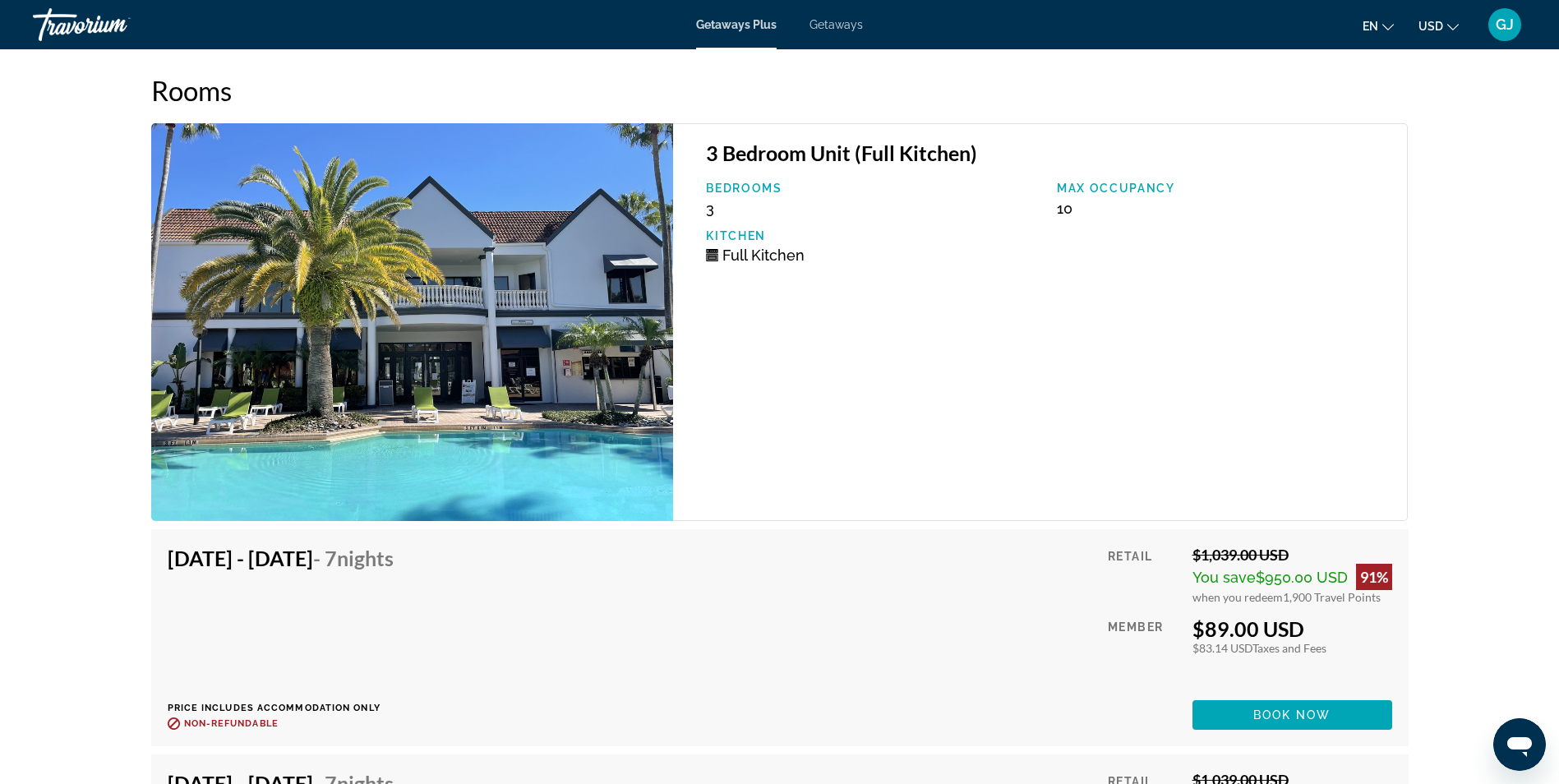
scroll to position [3122, 0]
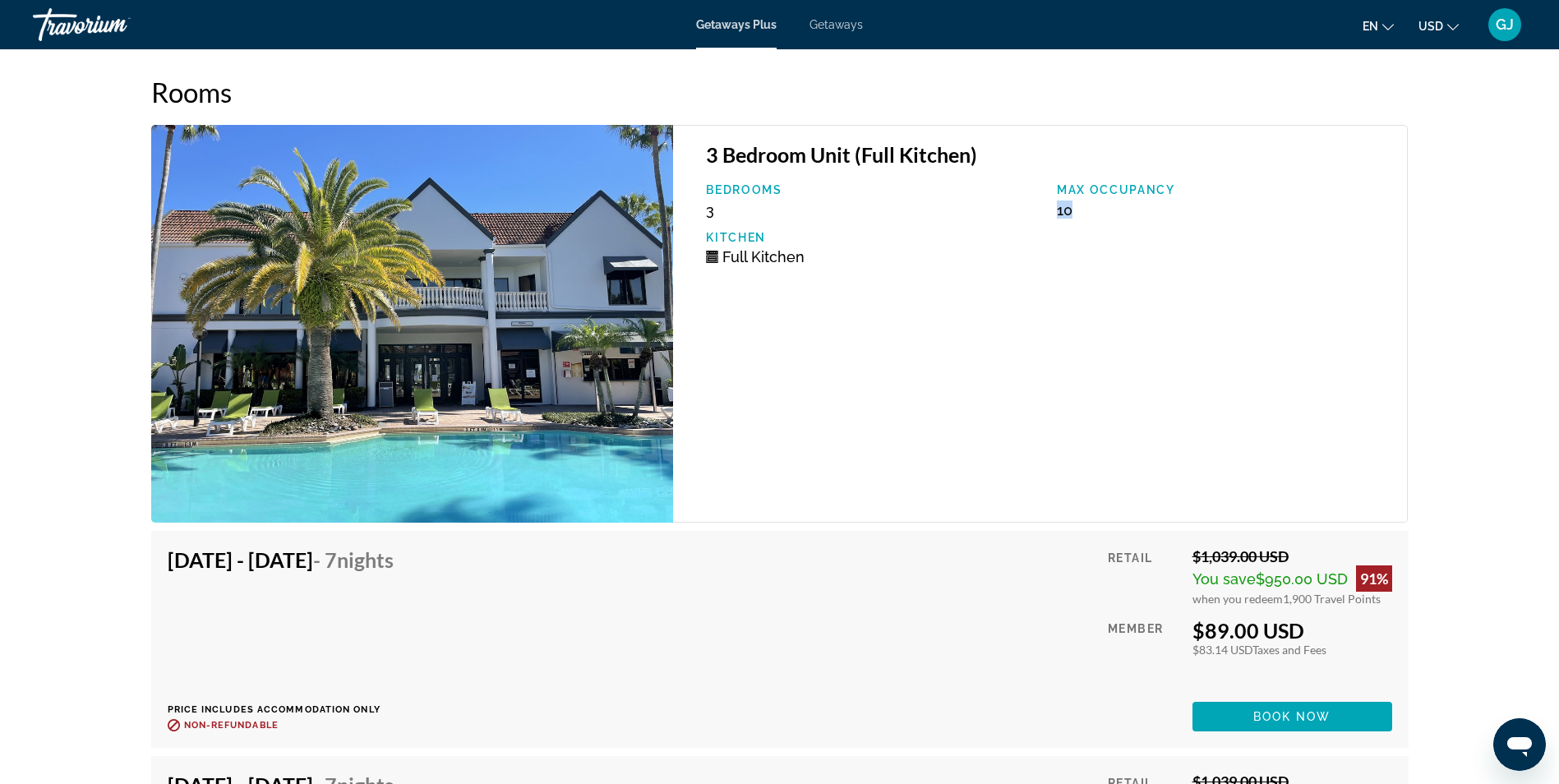
drag, startPoint x: 1073, startPoint y: 209, endPoint x: 1052, endPoint y: 200, distance: 22.8
click at [1052, 200] on div "Bedrooms 3 Max Occupancy 10 Kitchen Full Kitchen" at bounding box center [1048, 230] width 701 height 94
click at [826, 364] on div "3 Bedroom Unit (Full Kitchen) Bedrooms 3 Max Occupancy 10 Kitchen Full Kitchen" at bounding box center [1040, 323] width 735 height 397
drag, startPoint x: 830, startPoint y: 248, endPoint x: 708, endPoint y: 247, distance: 122.0
click at [708, 248] on div "Full Kitchen" at bounding box center [874, 257] width 335 height 17
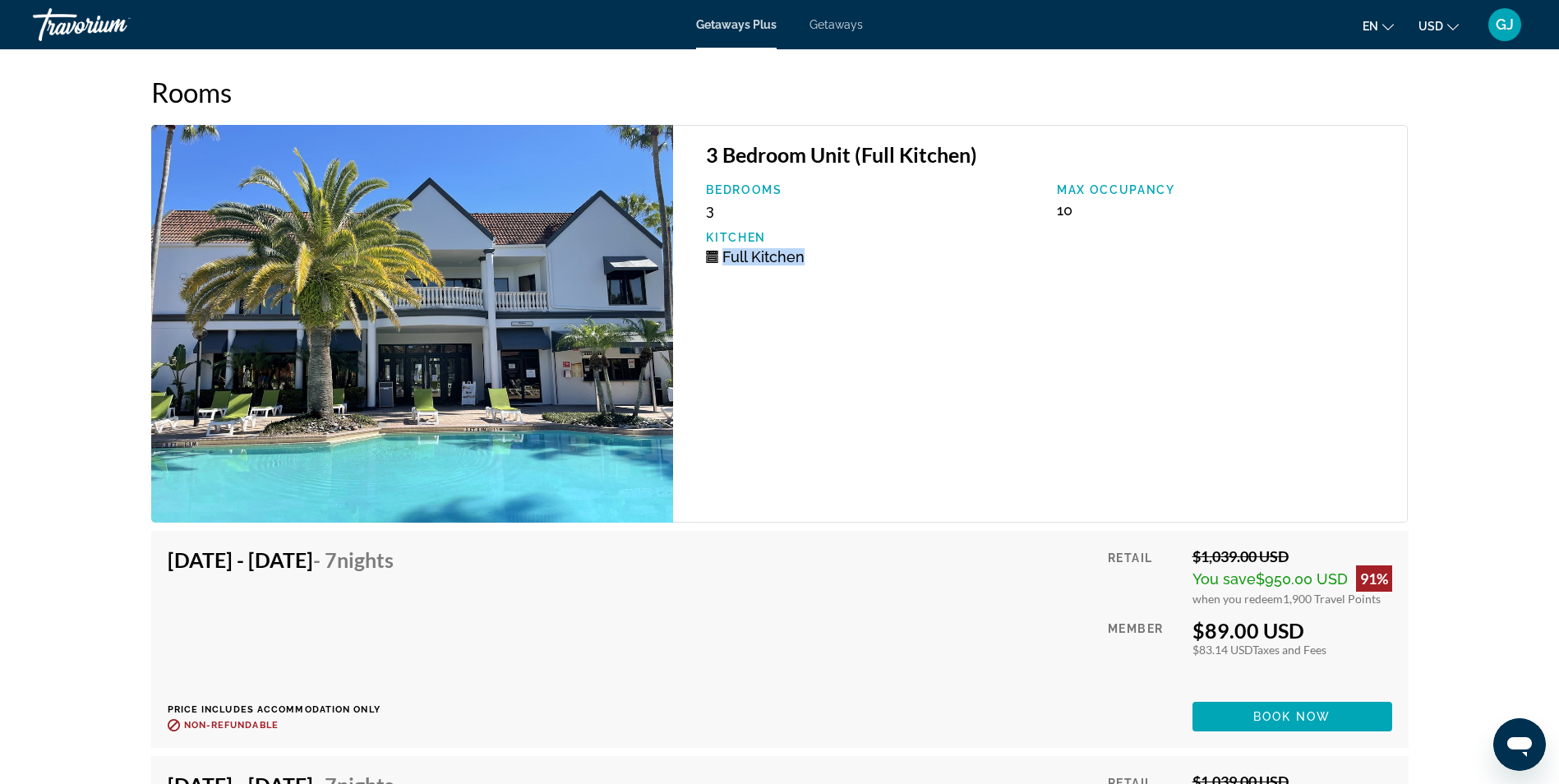
click at [780, 397] on div "3 Bedroom Unit (Full Kitchen) Bedrooms 3 Max Occupancy 10 Kitchen Full Kitchen" at bounding box center [1040, 323] width 735 height 397
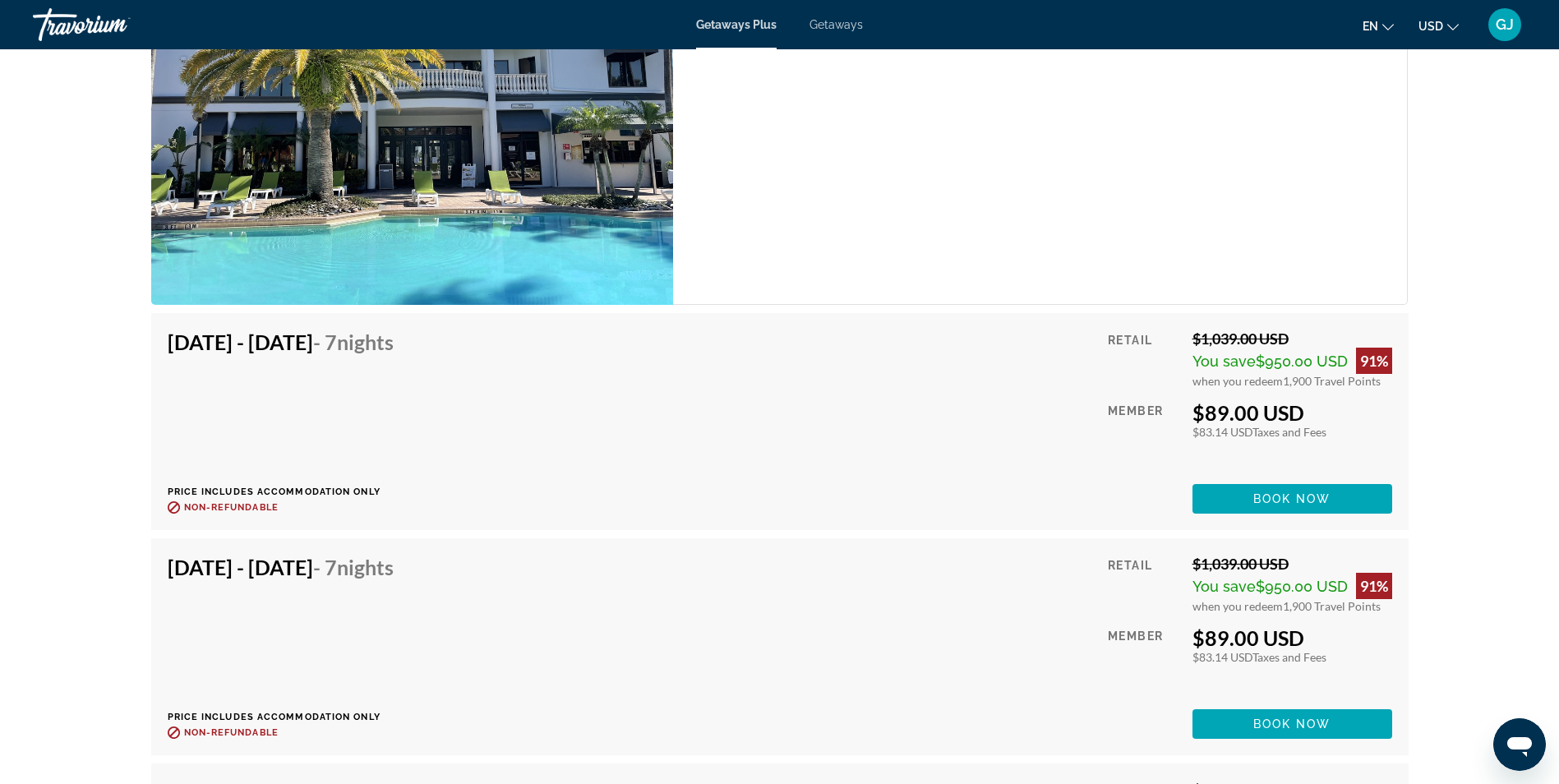
scroll to position [3369, 0]
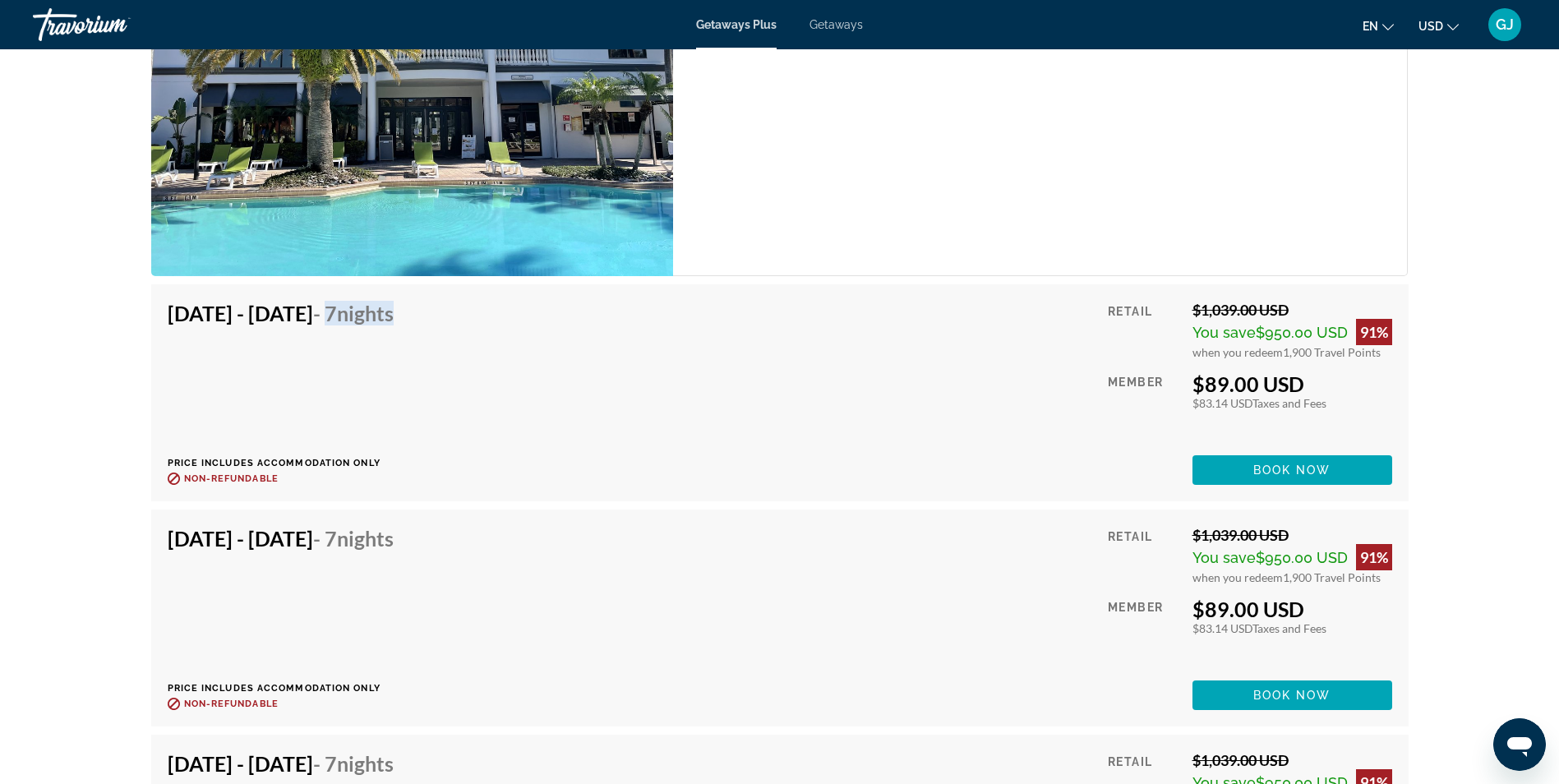
drag, startPoint x: 531, startPoint y: 316, endPoint x: 414, endPoint y: 301, distance: 118.0
click at [414, 301] on div "[DATE] - [DATE] - 7 Nights Price includes accommodation only Refundable until :…" at bounding box center [780, 392] width 1224 height 184
drag, startPoint x: 1292, startPoint y: 383, endPoint x: 1189, endPoint y: 367, distance: 104.2
click at [1189, 367] on div "Retail $1,039.00 USD You save $950.00 USD 91% when you redeem 1,900 Travel Poin…" at bounding box center [1249, 392] width 283 height 184
drag, startPoint x: 1189, startPoint y: 367, endPoint x: 1394, endPoint y: 383, distance: 205.6
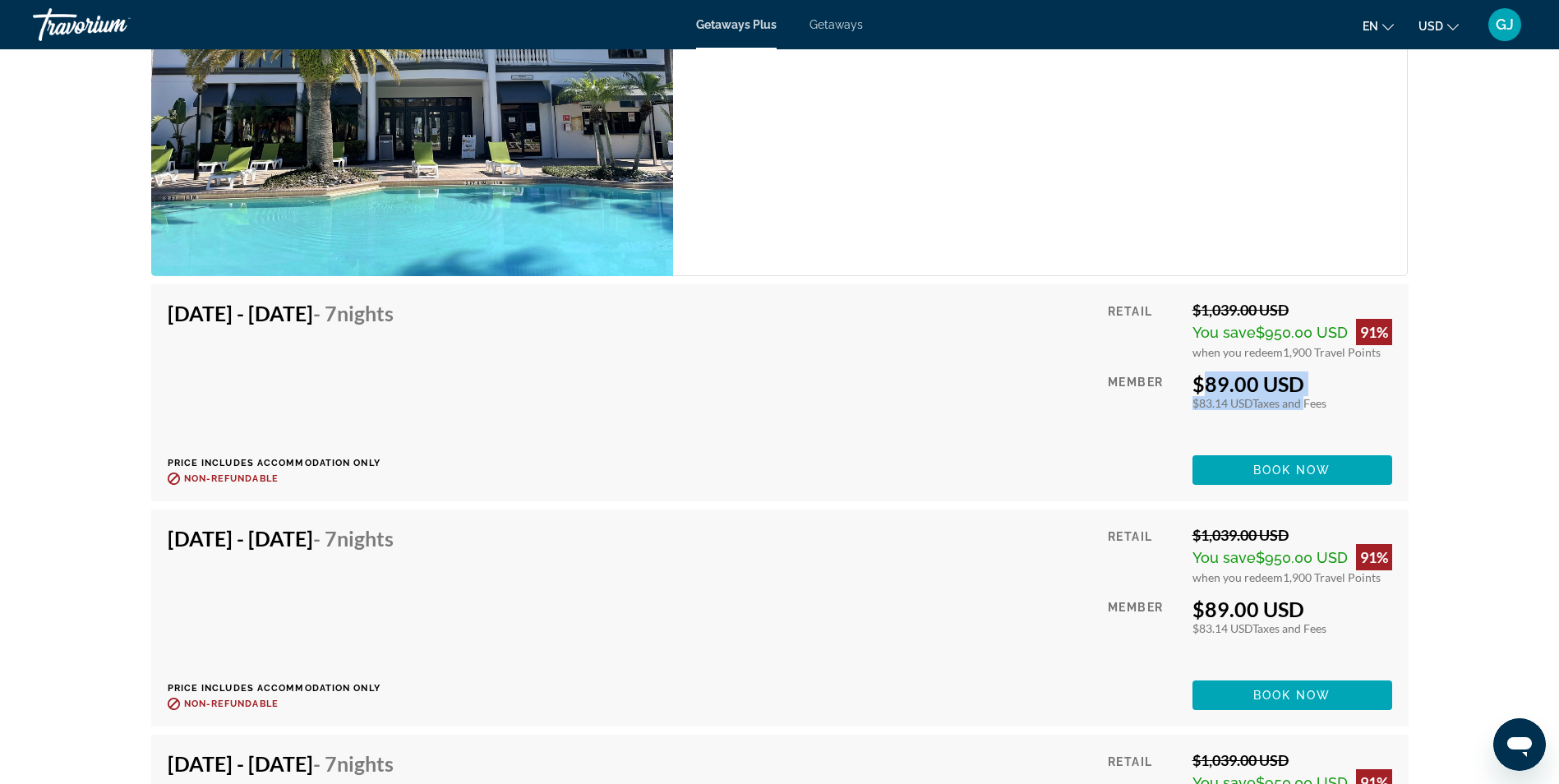
click at [1394, 383] on div "[DATE] - [DATE] - 7 Nights Price includes accommodation only Refundable until :…" at bounding box center [780, 392] width 1258 height 217
drag, startPoint x: 1348, startPoint y: 327, endPoint x: 1259, endPoint y: 326, distance: 89.0
click at [1259, 326] on div "You save $950.00 USD 91%" at bounding box center [1293, 332] width 200 height 27
click at [683, 435] on div "[DATE] - [DATE] - 7 Nights Price includes accommodation only Refundable until :…" at bounding box center [780, 392] width 1224 height 184
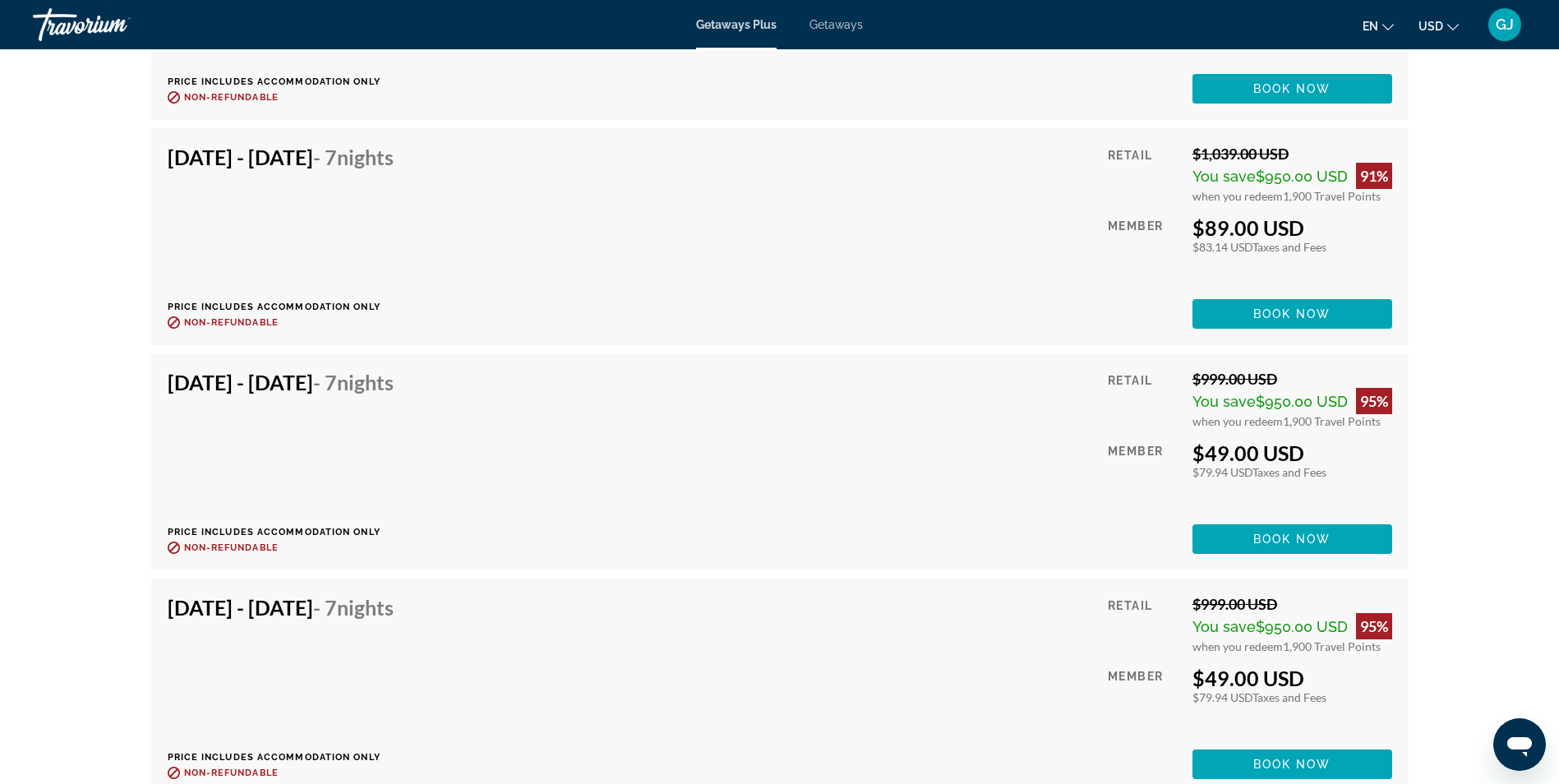
scroll to position [3969, 0]
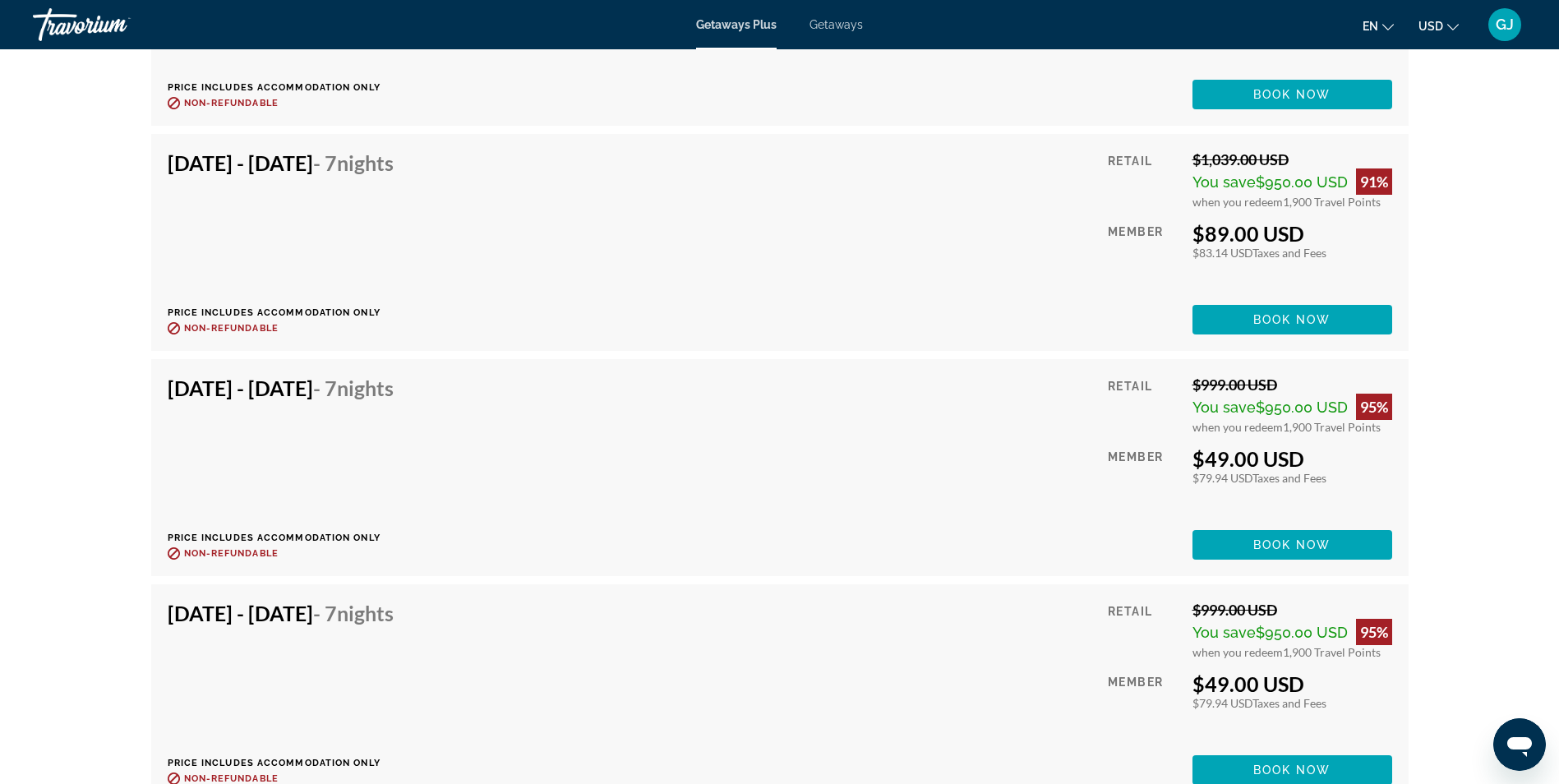
drag, startPoint x: 1319, startPoint y: 451, endPoint x: 1184, endPoint y: 450, distance: 135.0
click at [1184, 450] on div "Retail $999.00 USD You save $950.00 USD 95% when you redeem 1,900 Travel Points…" at bounding box center [1249, 468] width 283 height 184
click at [567, 468] on div "[DATE] - [DATE] - 7 Nights Price includes accommodation only Refundable until :…" at bounding box center [780, 468] width 1224 height 184
drag, startPoint x: 524, startPoint y: 389, endPoint x: 465, endPoint y: 430, distance: 71.8
click at [465, 430] on div "[DATE] - [DATE] - 7 Nights Price includes accommodation only Refundable until :…" at bounding box center [780, 468] width 1224 height 184
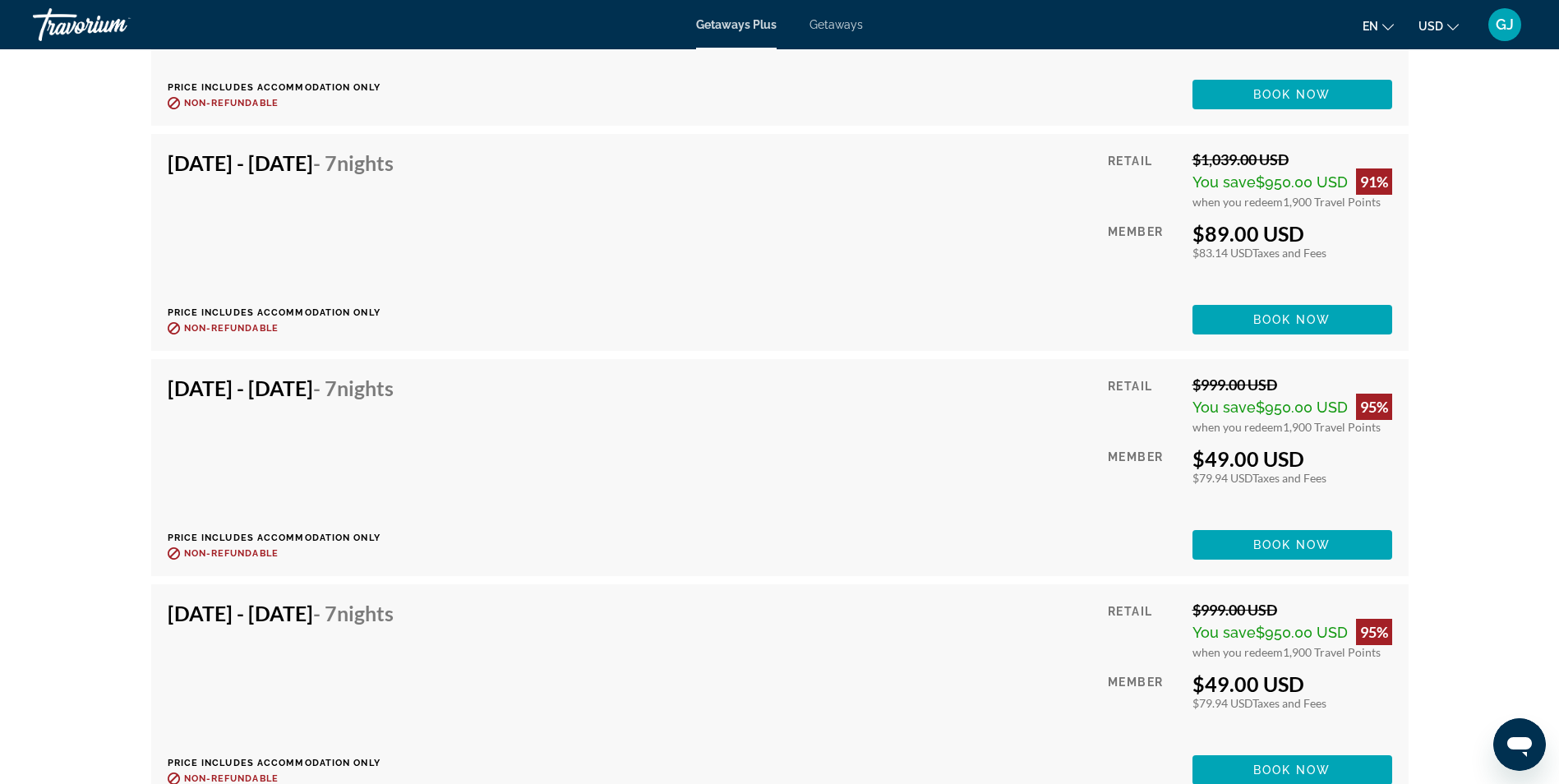
drag, startPoint x: 465, startPoint y: 430, endPoint x: 549, endPoint y: 488, distance: 102.1
click at [546, 481] on div "[DATE] - [DATE] - 7 Nights Price includes accommodation only Refundable until :…" at bounding box center [780, 468] width 1224 height 184
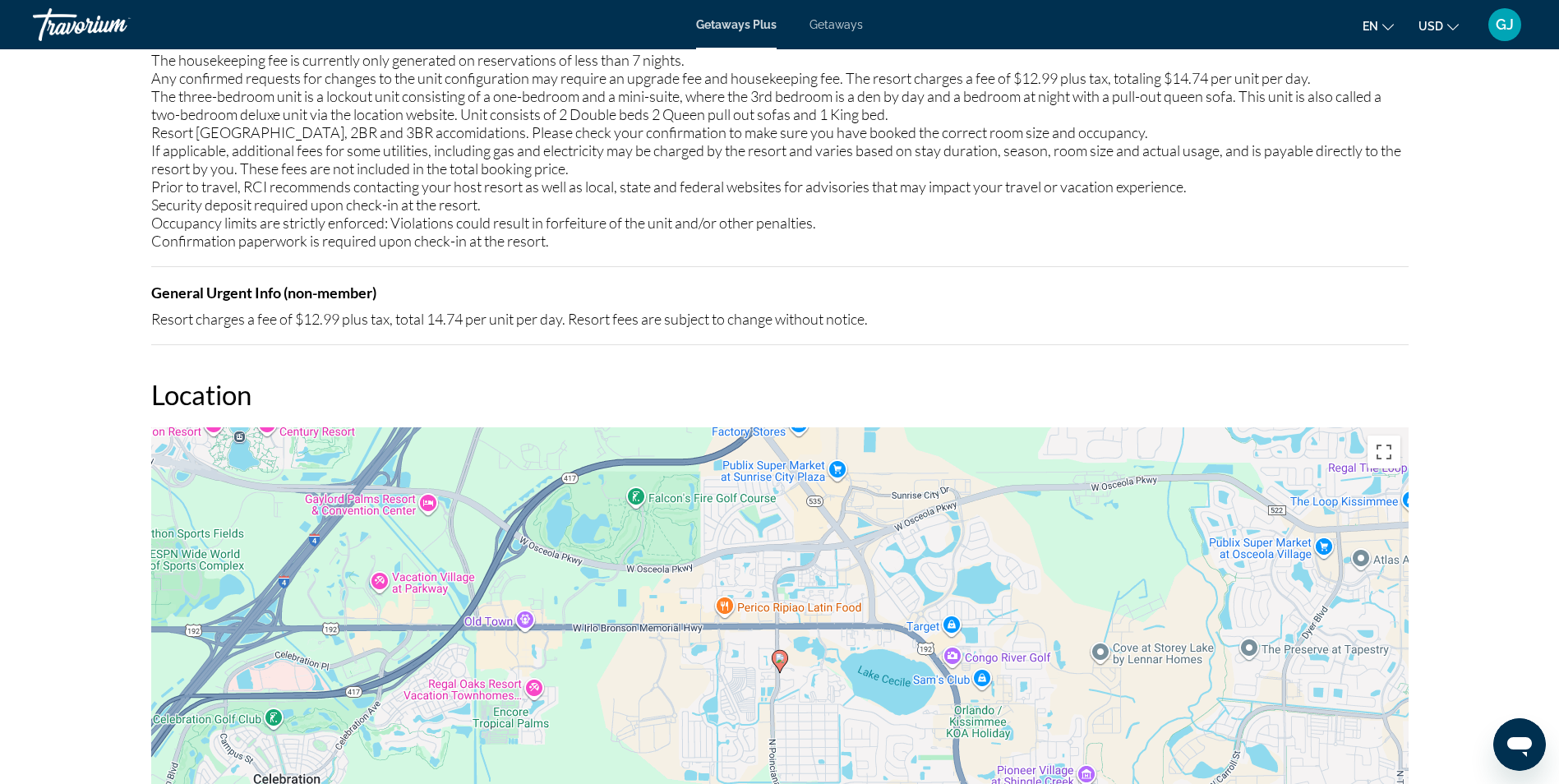
scroll to position [2244, 0]
